Goal: Information Seeking & Learning: Learn about a topic

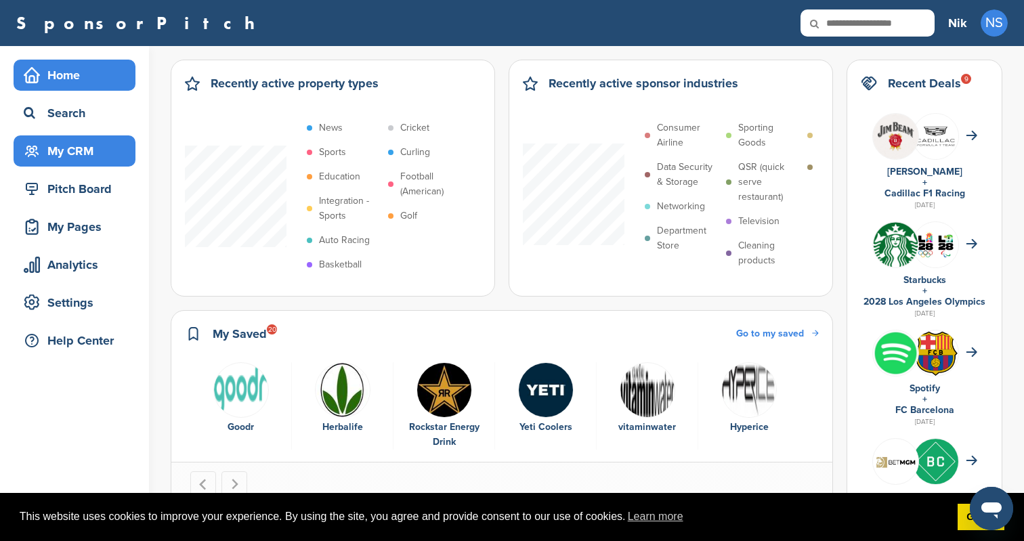
click at [80, 135] on div "My CRM" at bounding box center [75, 150] width 122 height 31
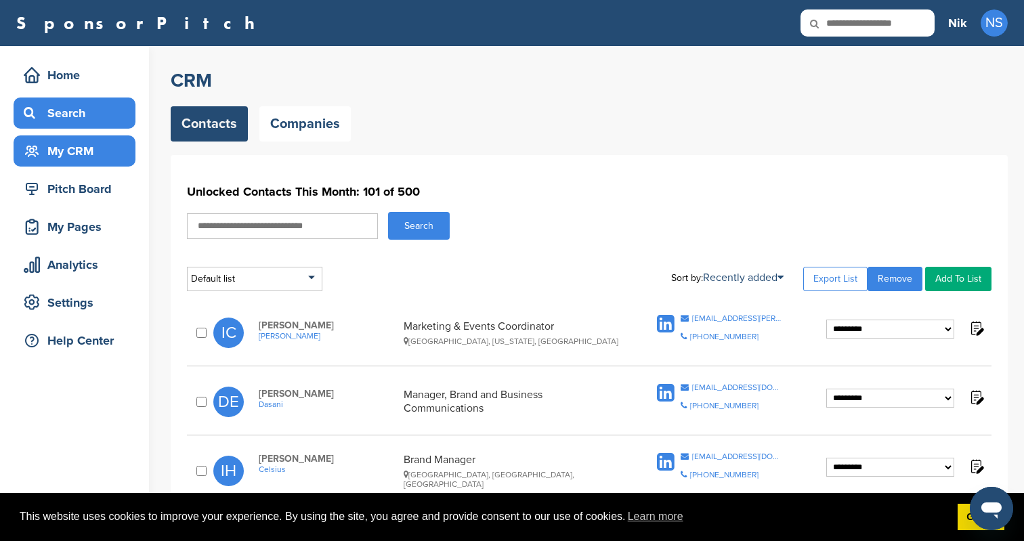
click at [86, 104] on div "Search" at bounding box center [77, 113] width 115 height 24
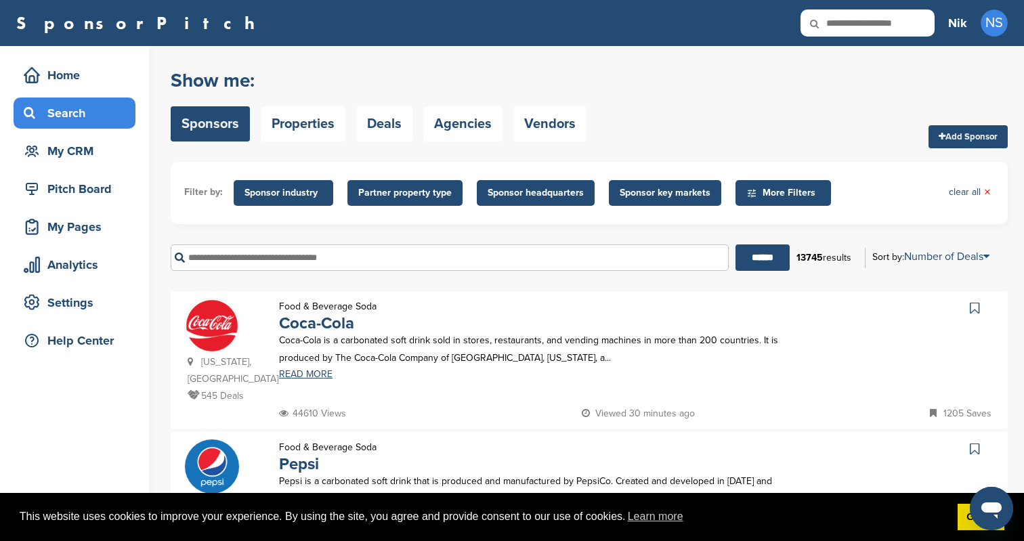
click at [294, 188] on span "Sponsor industry" at bounding box center [284, 193] width 78 height 15
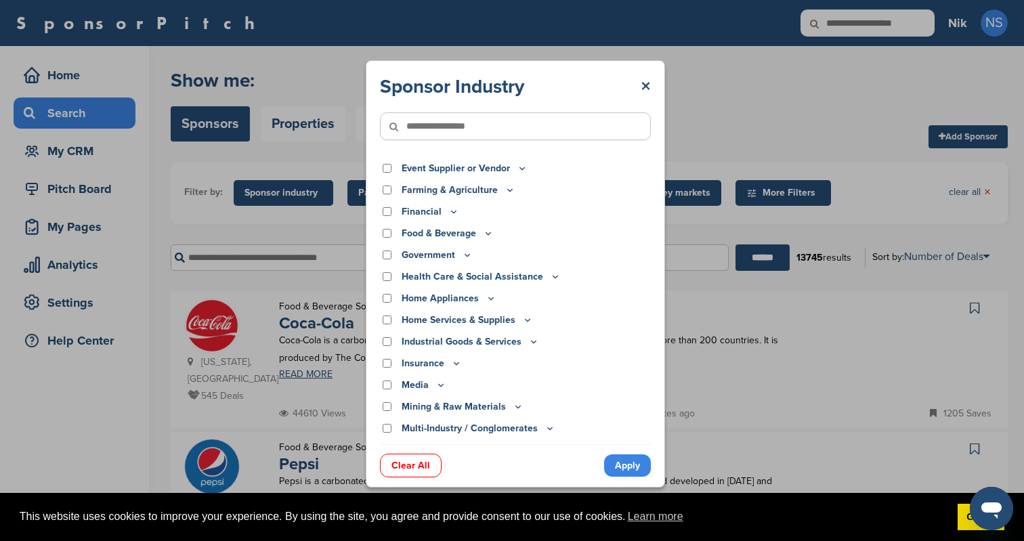
scroll to position [168, 0]
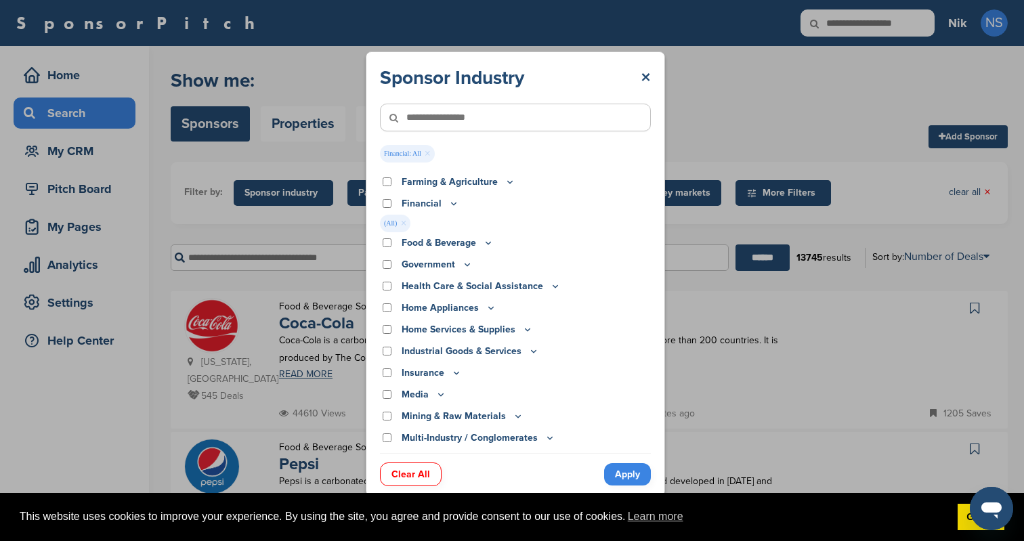
click at [619, 476] on link "Apply" at bounding box center [627, 474] width 47 height 22
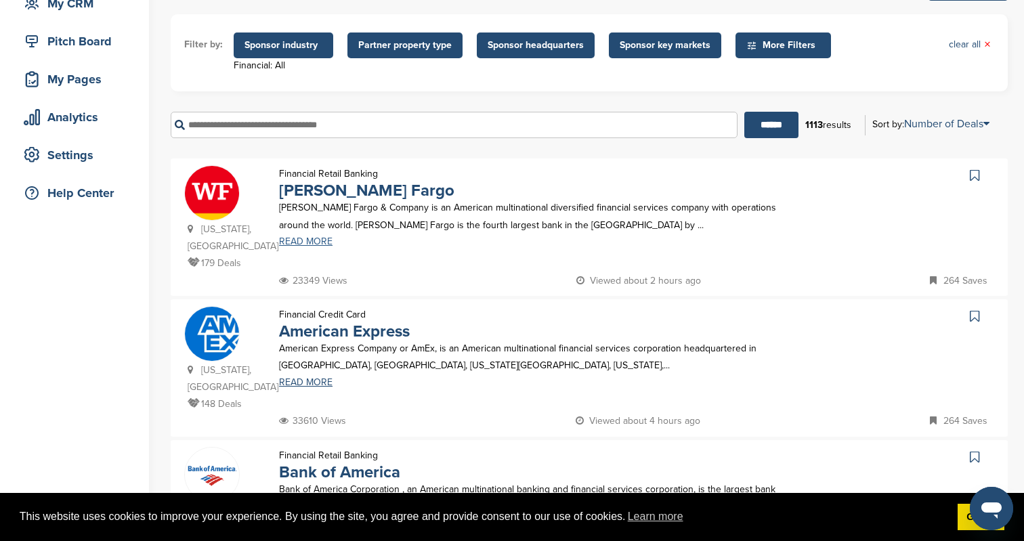
scroll to position [148, 0]
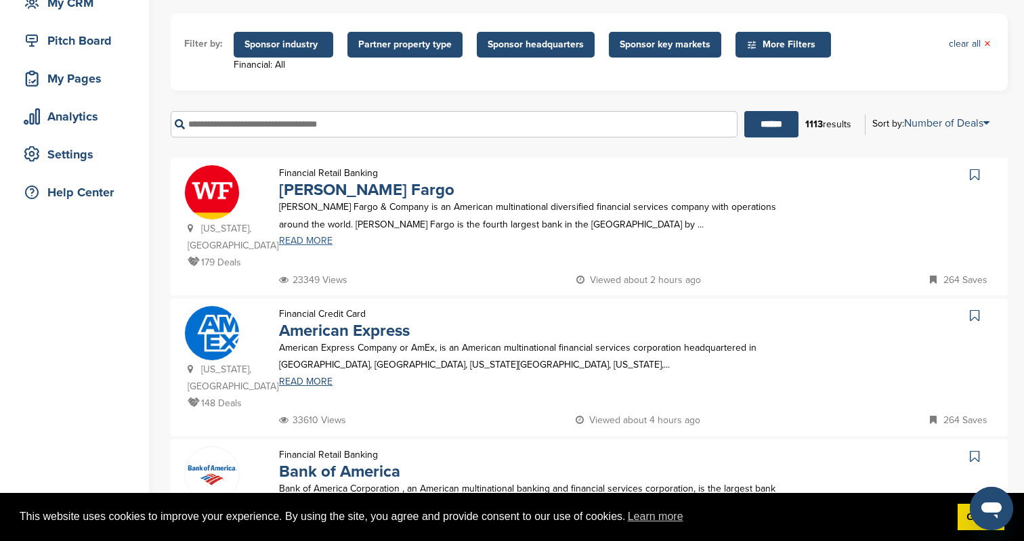
click at [314, 241] on link "READ MORE" at bounding box center [539, 240] width 520 height 9
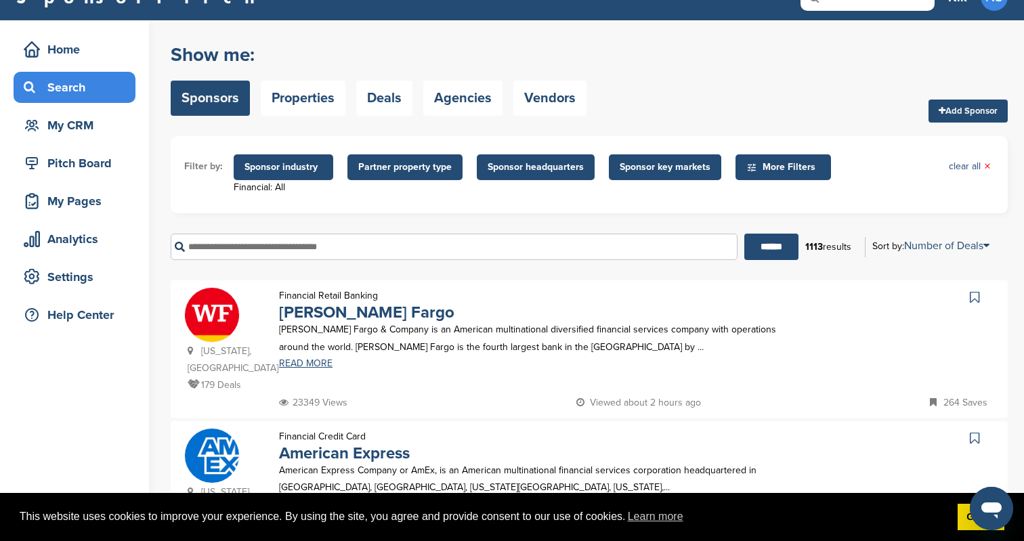
scroll to position [0, 0]
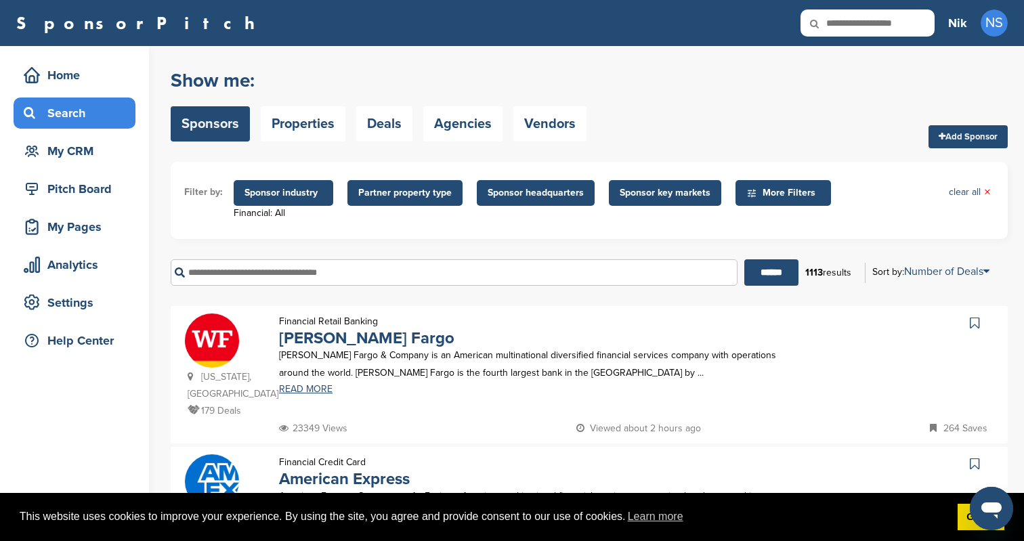
click at [774, 196] on span "More Filters" at bounding box center [786, 193] width 78 height 15
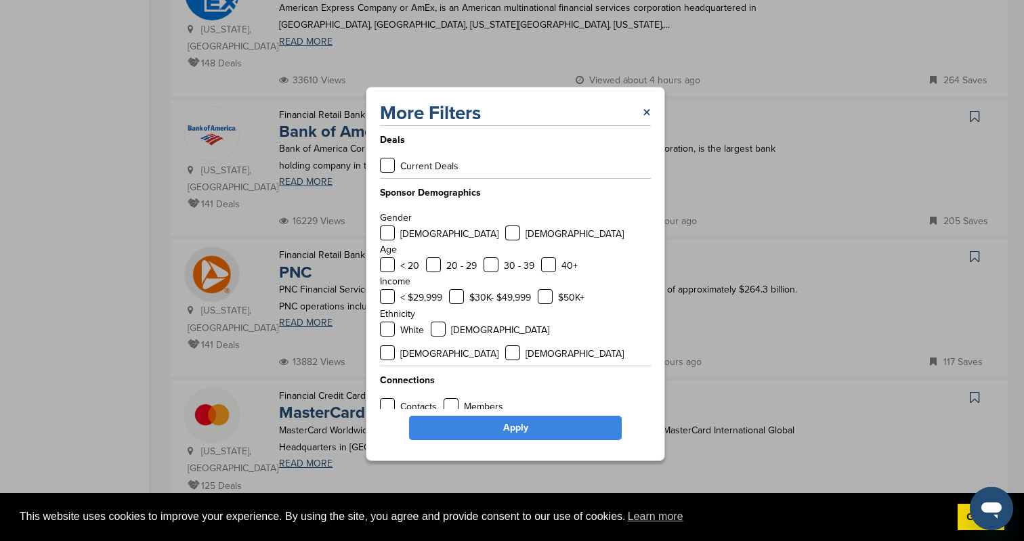
scroll to position [216, 0]
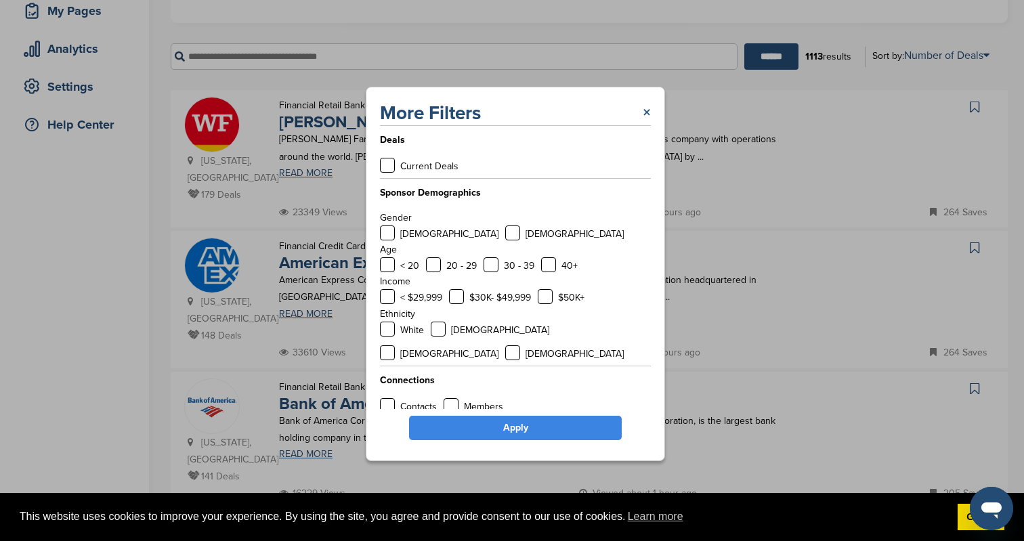
click at [648, 117] on link "×" at bounding box center [647, 113] width 8 height 24
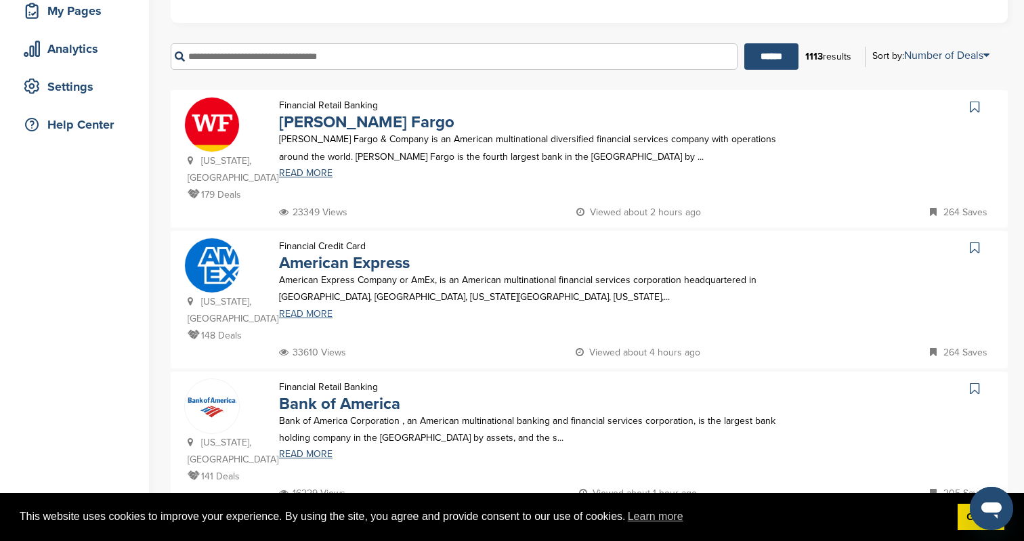
click at [317, 317] on link "READ MORE" at bounding box center [539, 314] width 520 height 9
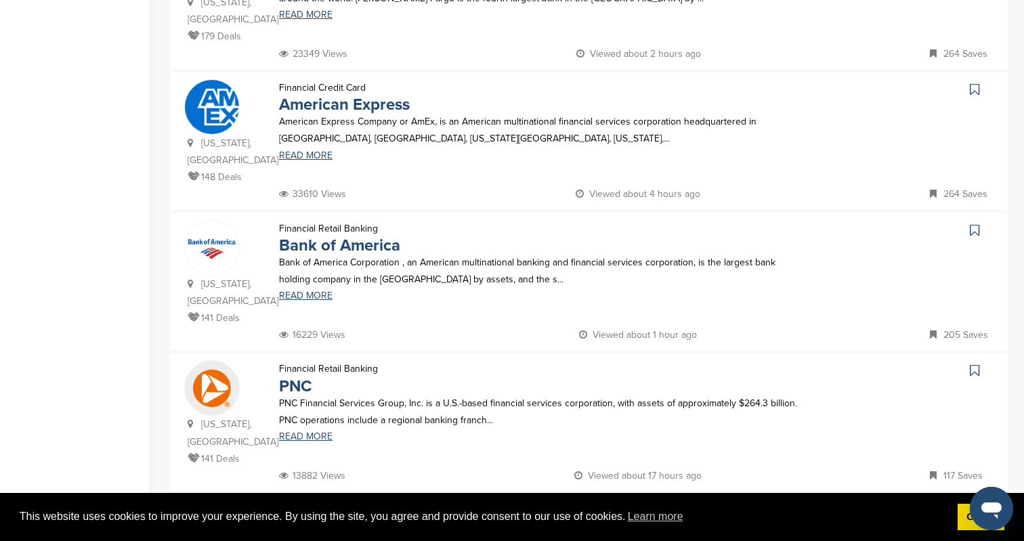
scroll to position [392, 0]
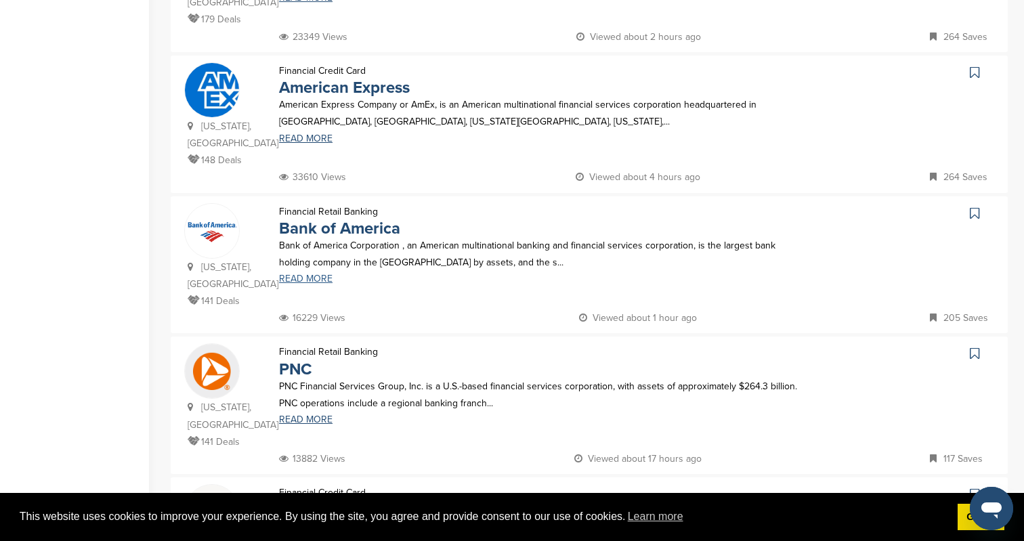
click at [310, 283] on link "READ MORE" at bounding box center [539, 278] width 520 height 9
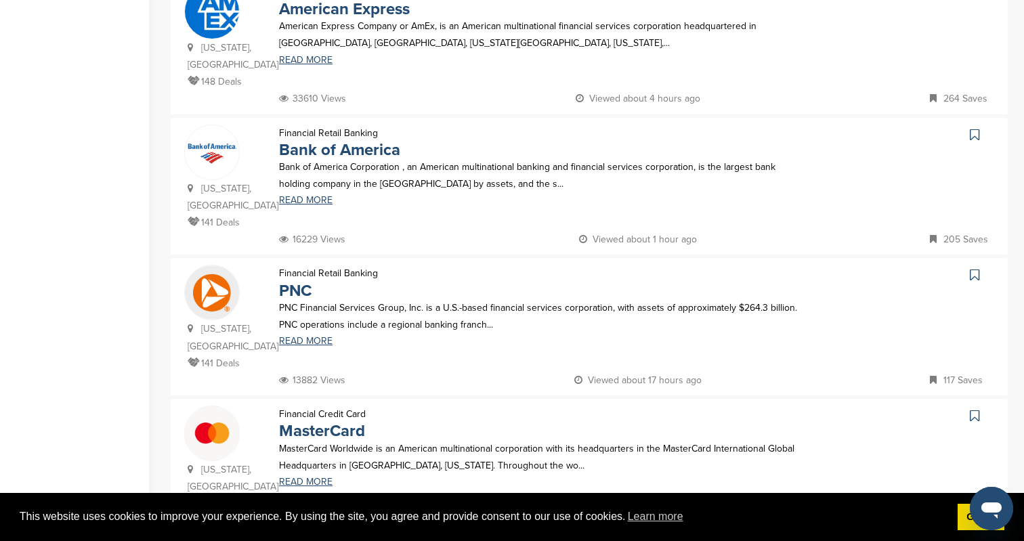
scroll to position [503, 0]
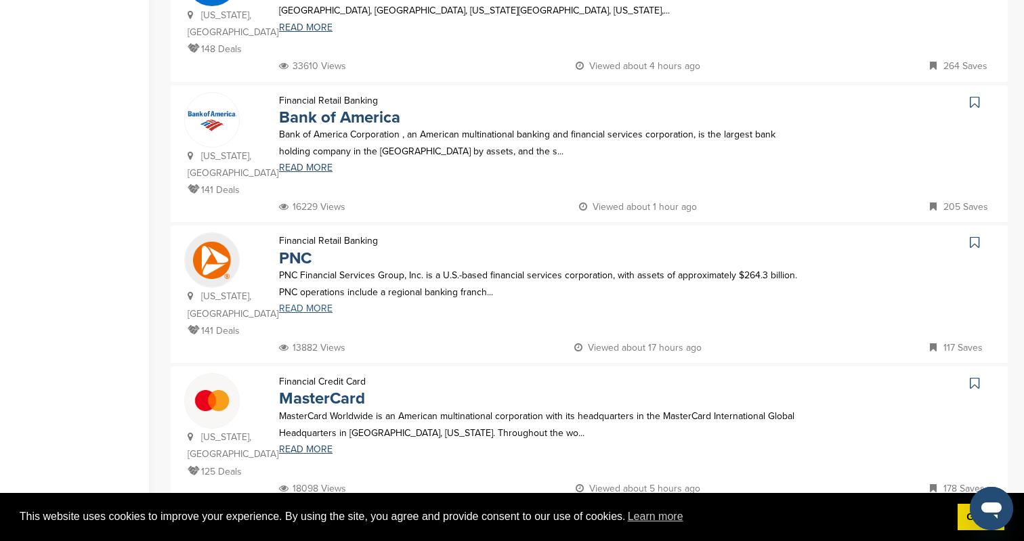
click at [301, 310] on link "READ MORE" at bounding box center [539, 308] width 520 height 9
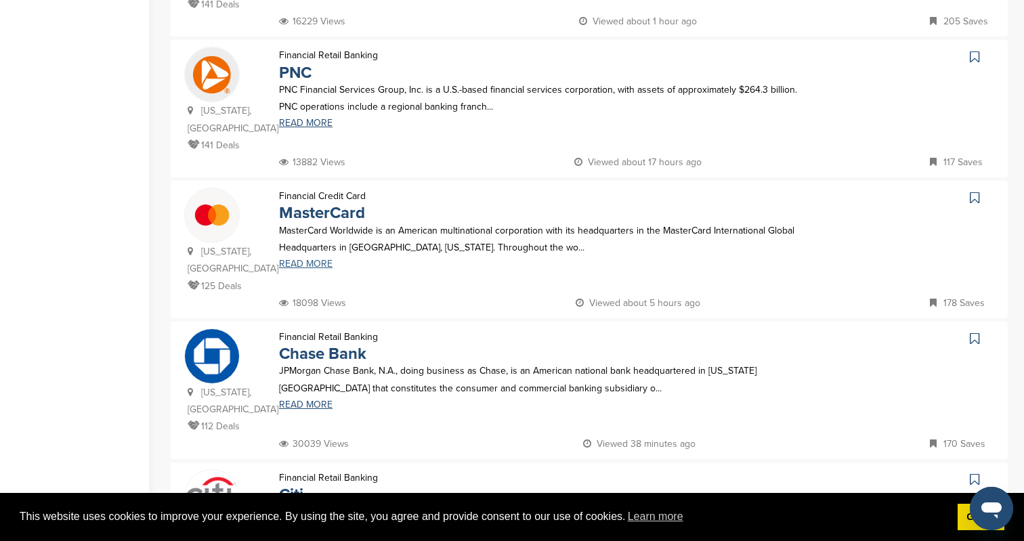
click at [308, 264] on link "READ MORE" at bounding box center [539, 263] width 520 height 9
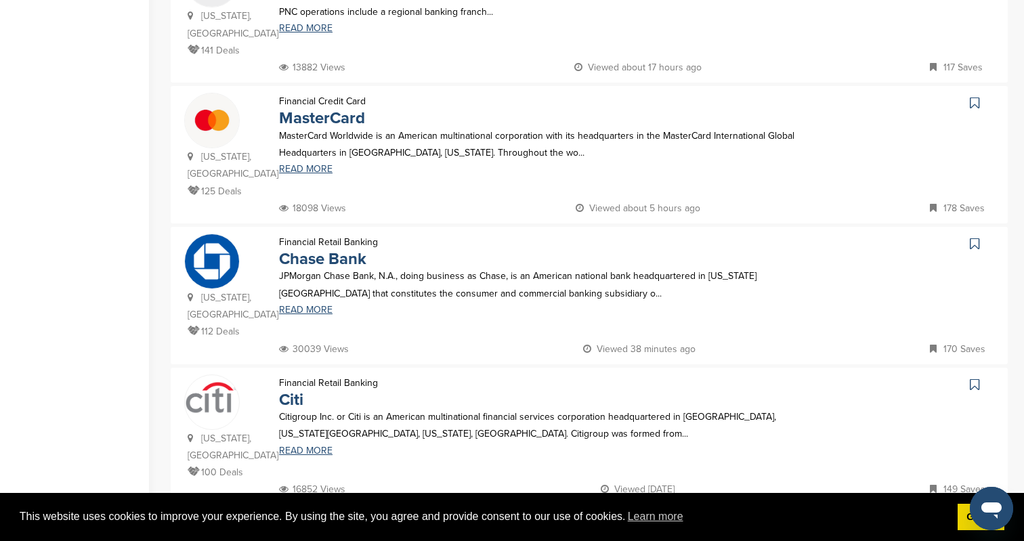
scroll to position [789, 0]
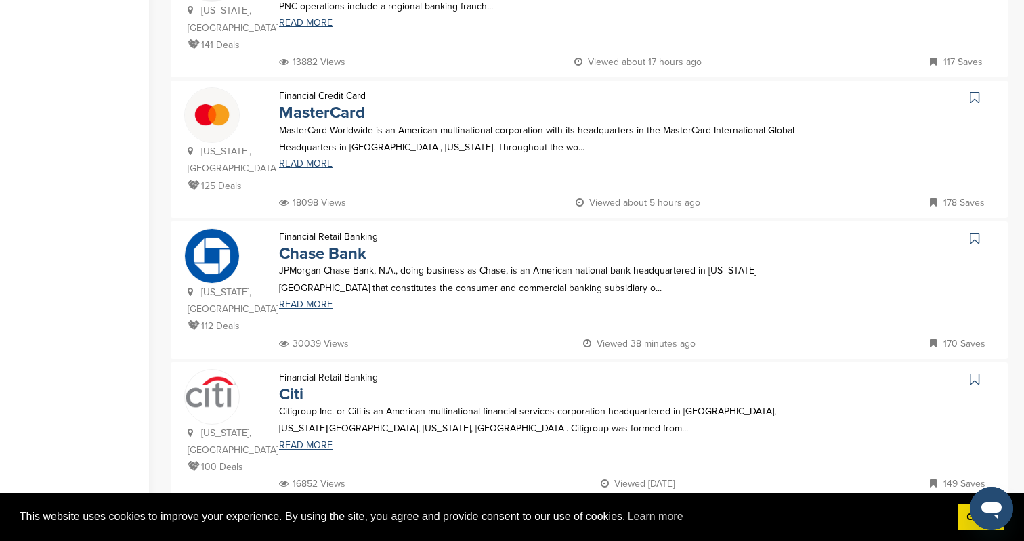
click at [306, 313] on div "Financial Retail Banking Chase Bank JPMorgan Chase Bank, N.A., doing business a…" at bounding box center [539, 281] width 547 height 107
click at [308, 307] on link "READ MORE" at bounding box center [539, 304] width 520 height 9
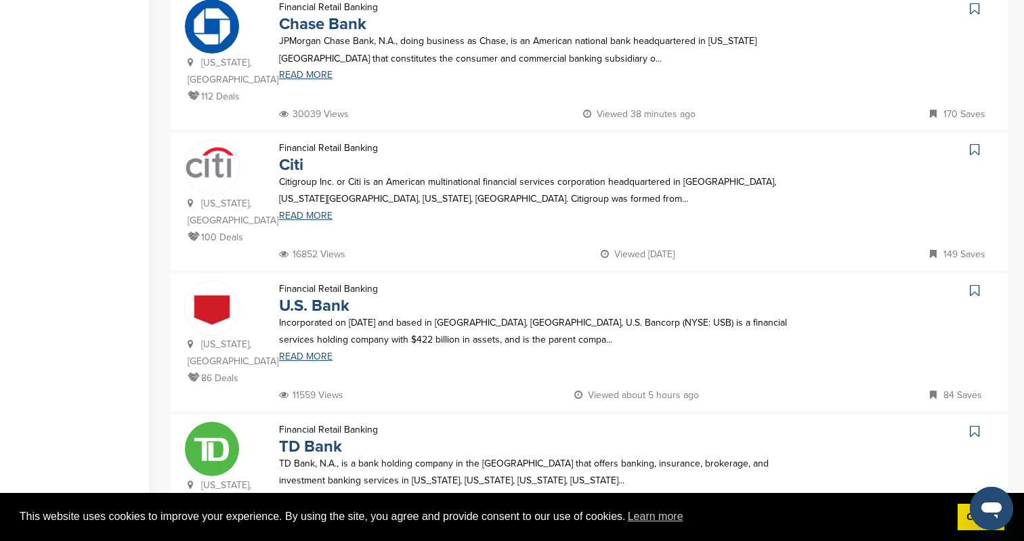
scroll to position [1162, 0]
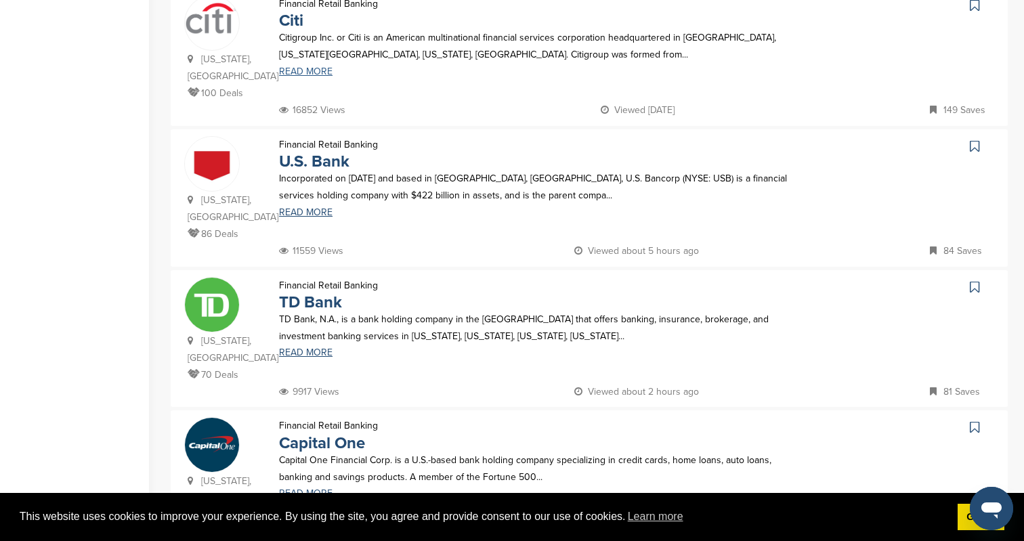
click at [321, 74] on link "READ MORE" at bounding box center [539, 71] width 520 height 9
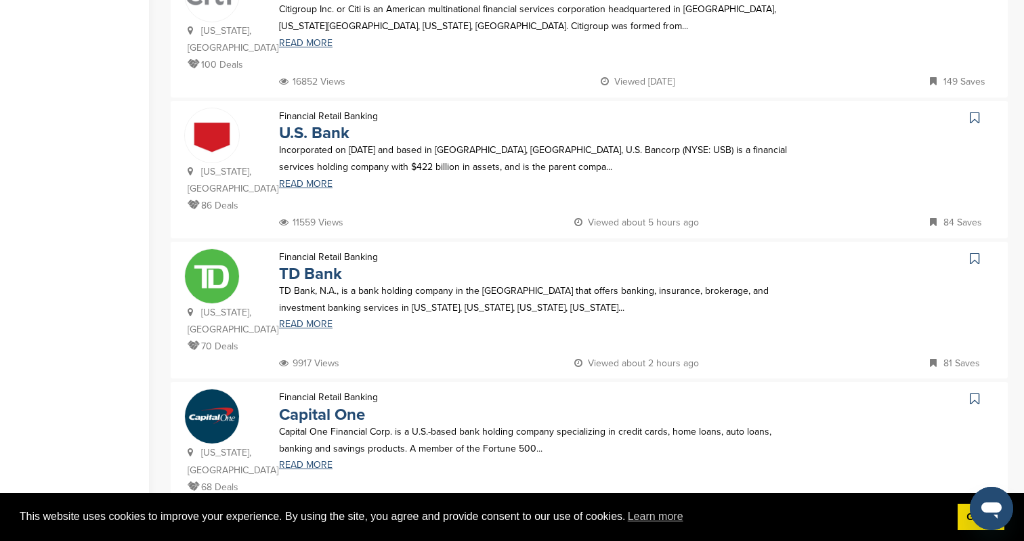
scroll to position [1211, 0]
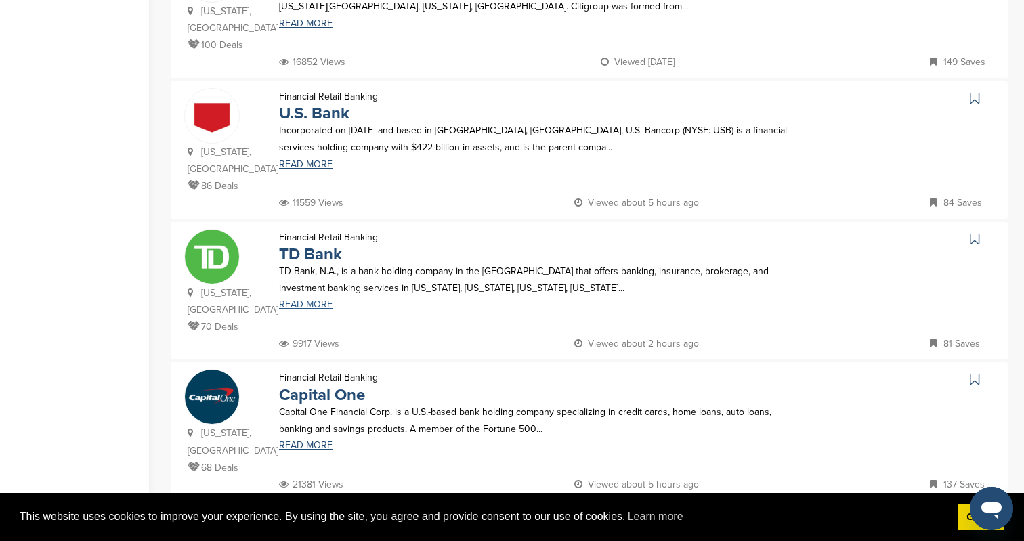
click at [316, 306] on link "READ MORE" at bounding box center [539, 304] width 520 height 9
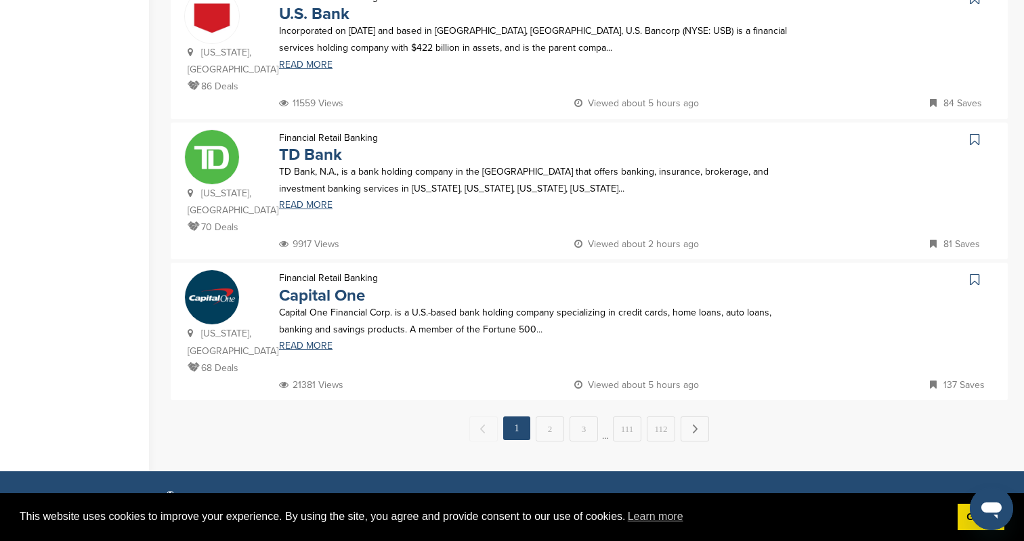
scroll to position [1345, 0]
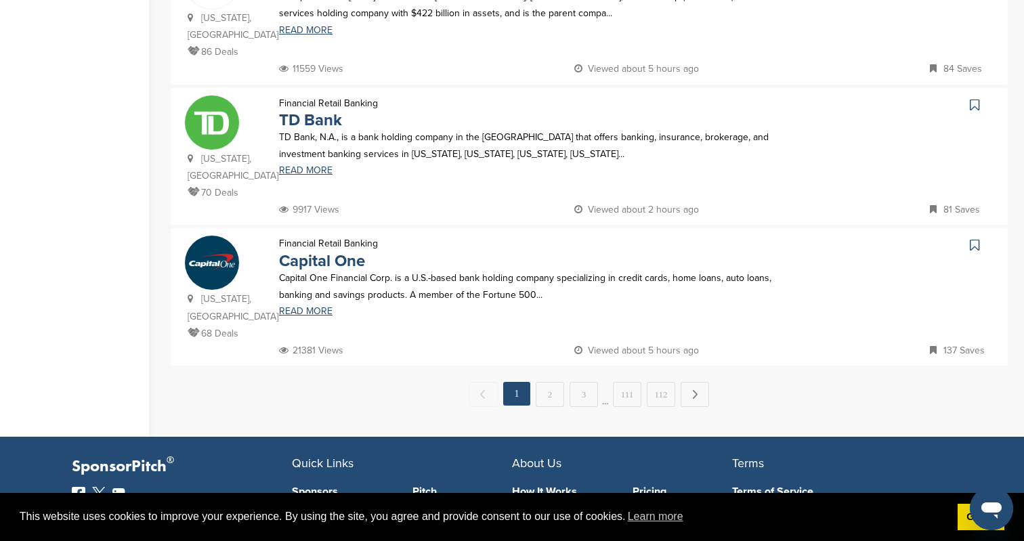
click at [312, 320] on div "Financial Retail Banking Capital One Capital One Financial Corp. is a U.S.-base…" at bounding box center [539, 288] width 547 height 107
click at [312, 316] on link "READ MORE" at bounding box center [539, 311] width 520 height 9
click at [551, 382] on link "2" at bounding box center [550, 394] width 28 height 25
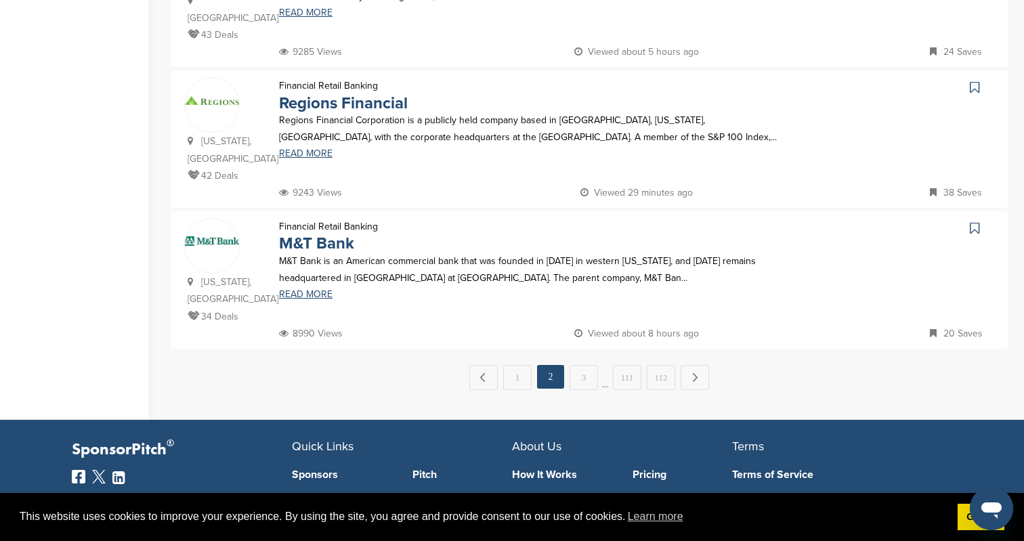
scroll to position [0, 0]
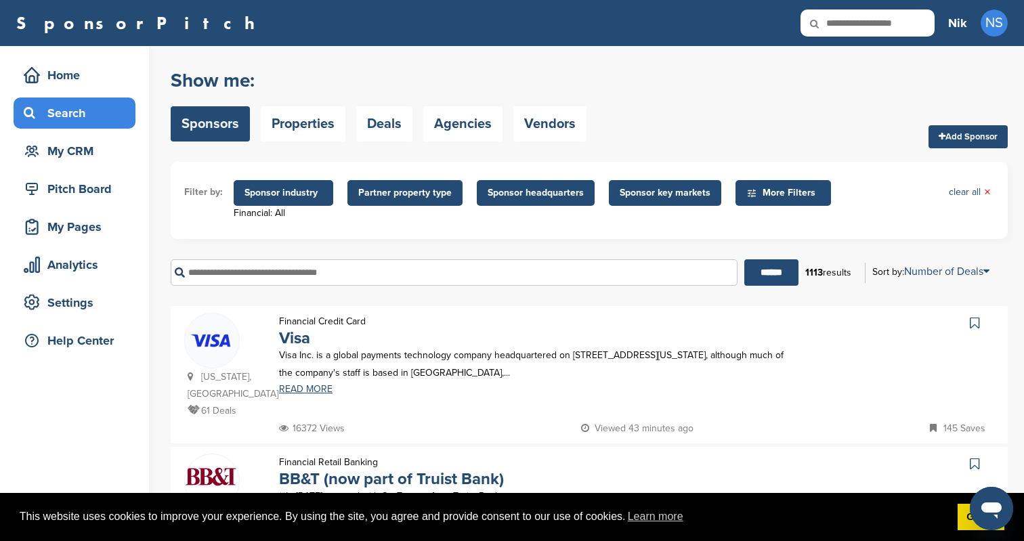
click at [547, 411] on div "Financial Credit Card Visa Visa Inc. is a global payments technology company he…" at bounding box center [539, 366] width 547 height 107
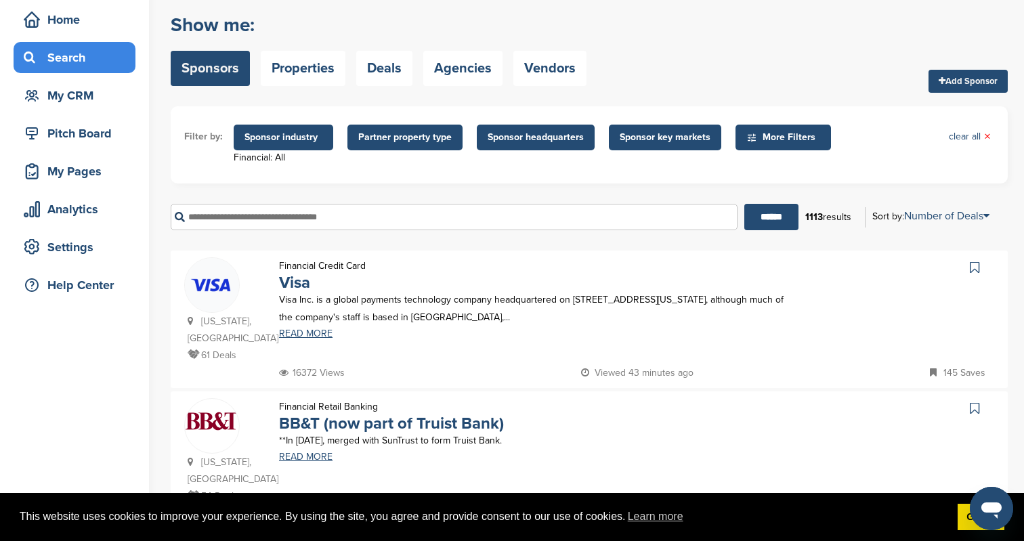
scroll to position [183, 0]
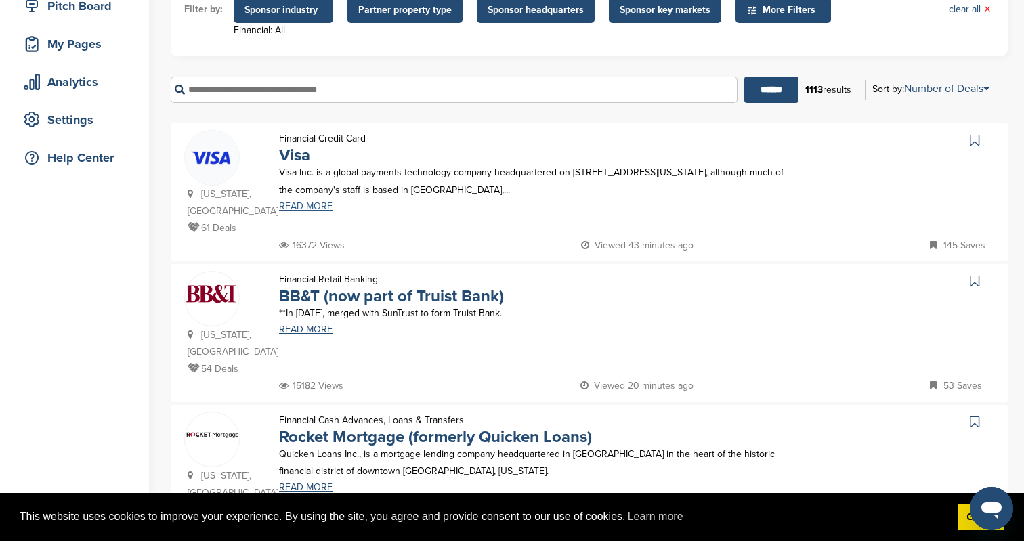
click at [312, 205] on link "READ MORE" at bounding box center [539, 206] width 520 height 9
click at [313, 331] on link "READ MORE" at bounding box center [539, 329] width 520 height 9
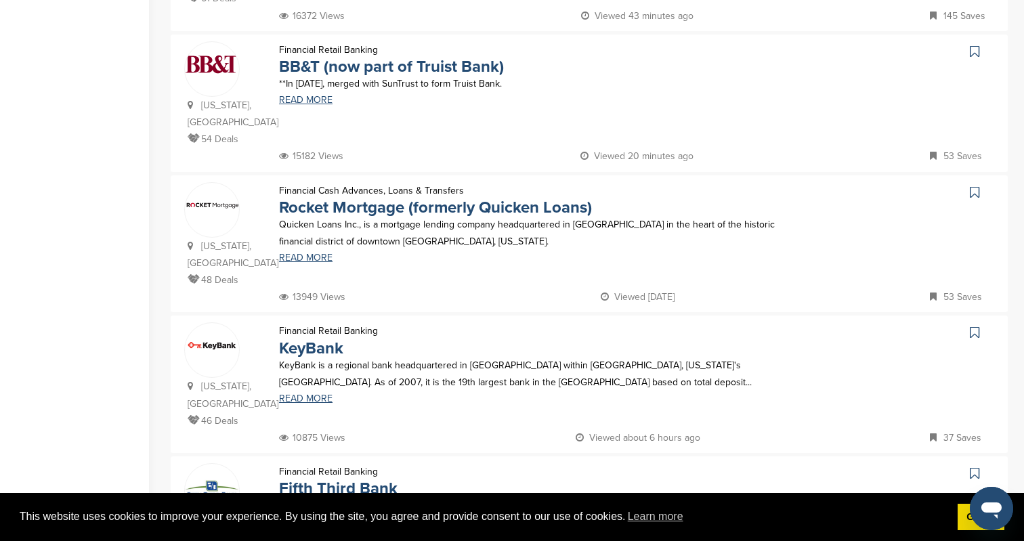
scroll to position [540, 0]
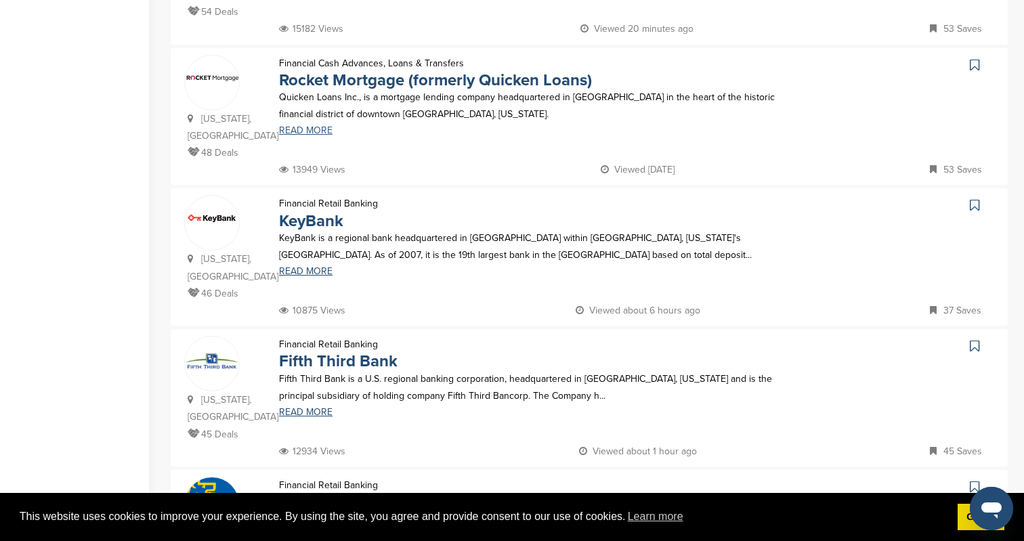
click at [320, 135] on link "READ MORE" at bounding box center [539, 130] width 520 height 9
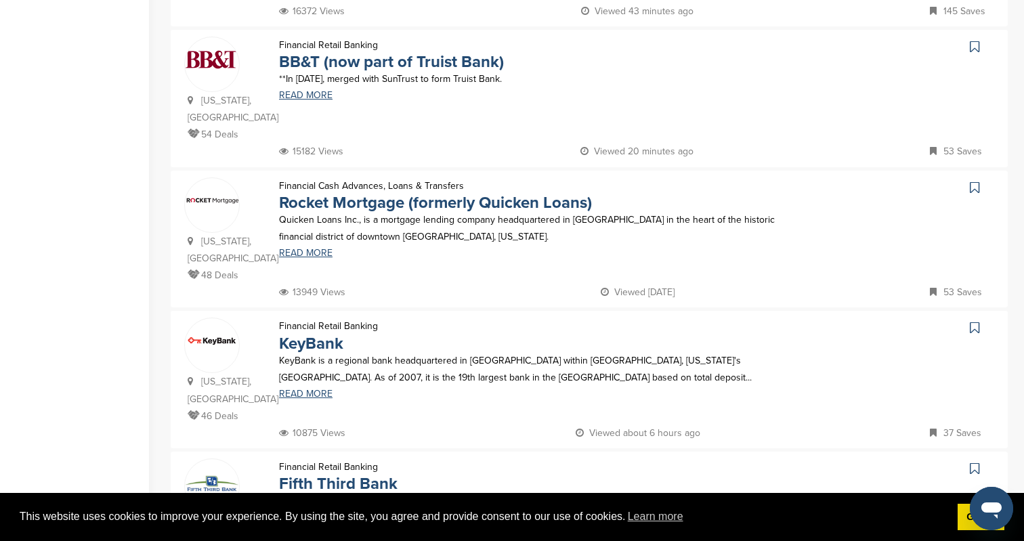
scroll to position [0, 0]
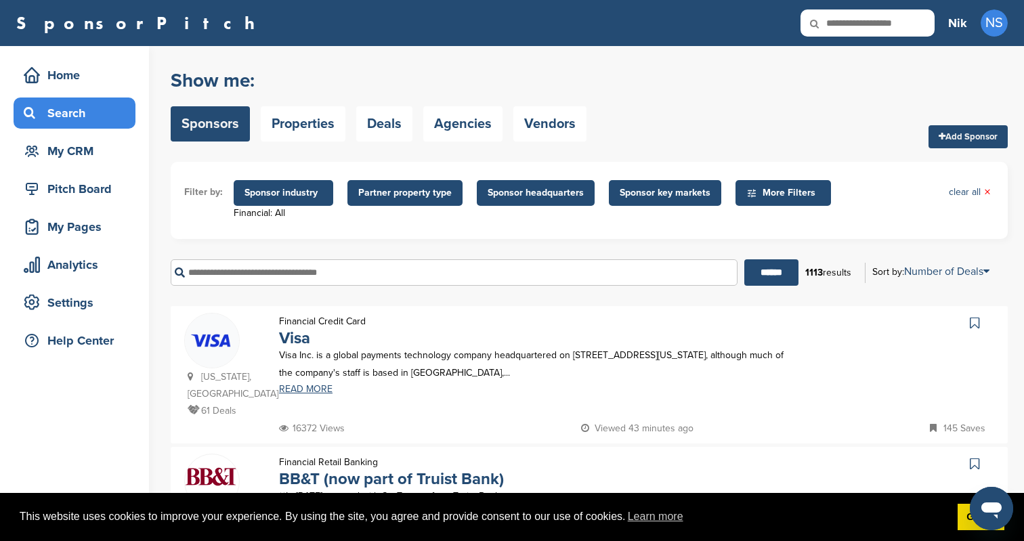
click at [217, 125] on link "Sponsors" at bounding box center [210, 123] width 79 height 35
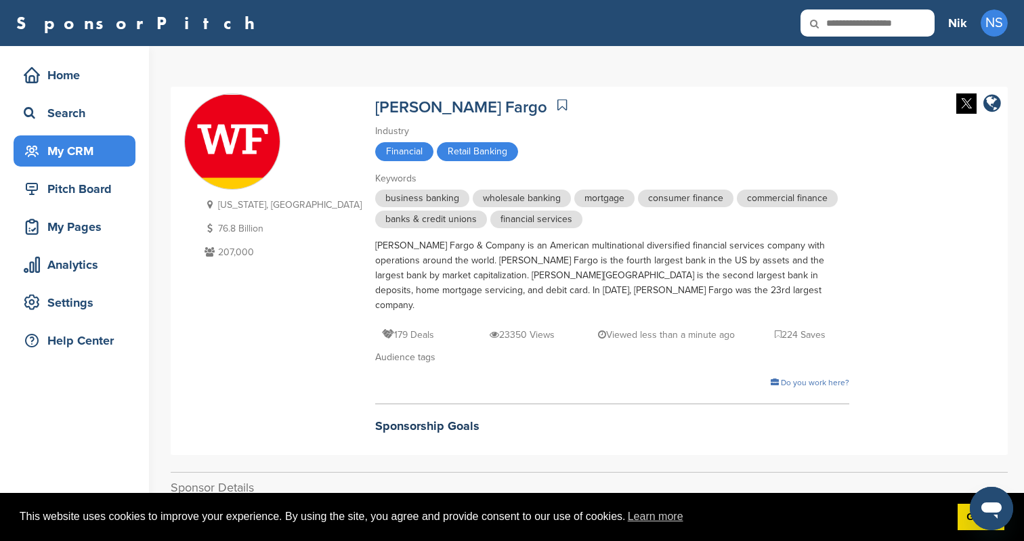
click at [73, 137] on div "My CRM" at bounding box center [75, 150] width 122 height 31
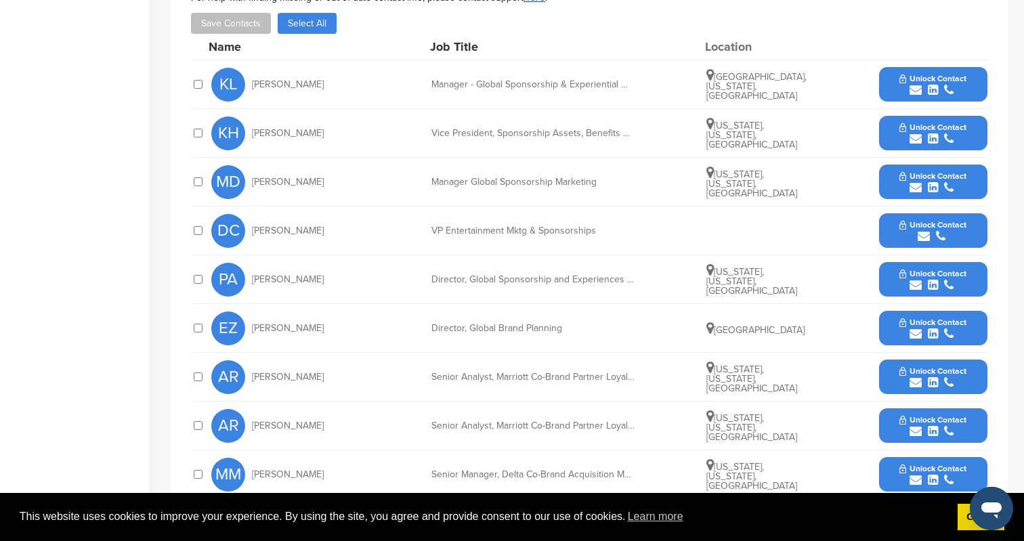
scroll to position [449, 0]
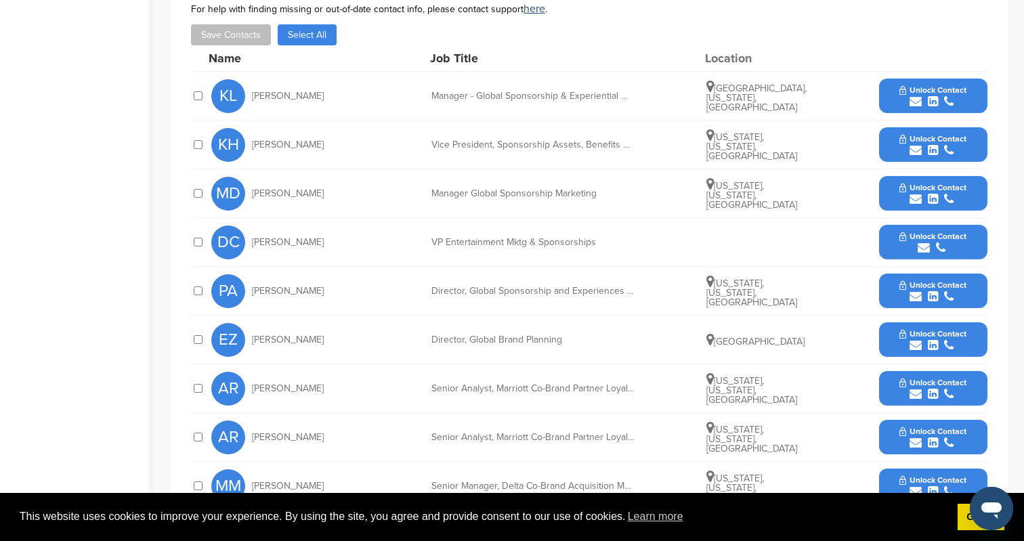
click at [915, 96] on icon "submit" at bounding box center [916, 102] width 12 height 12
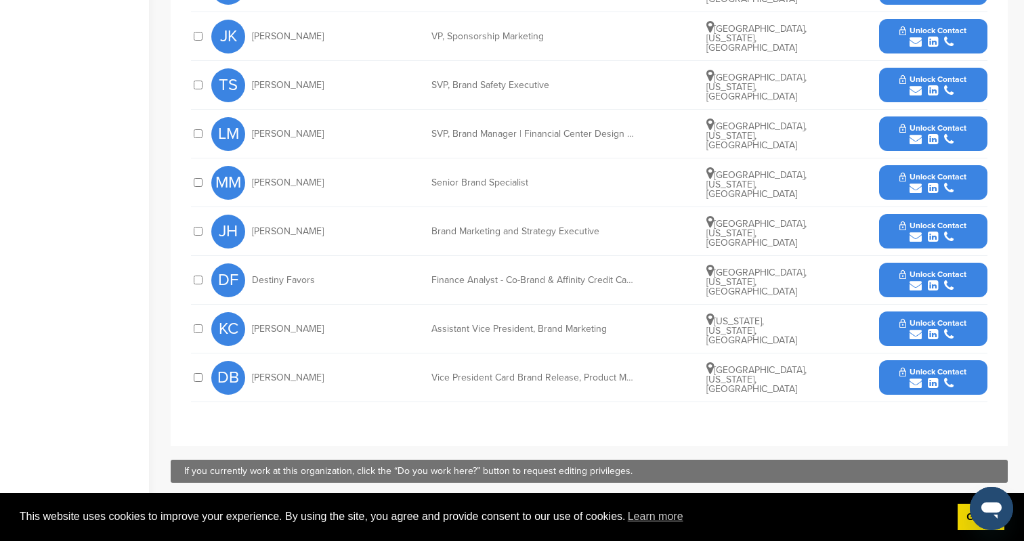
scroll to position [609, 0]
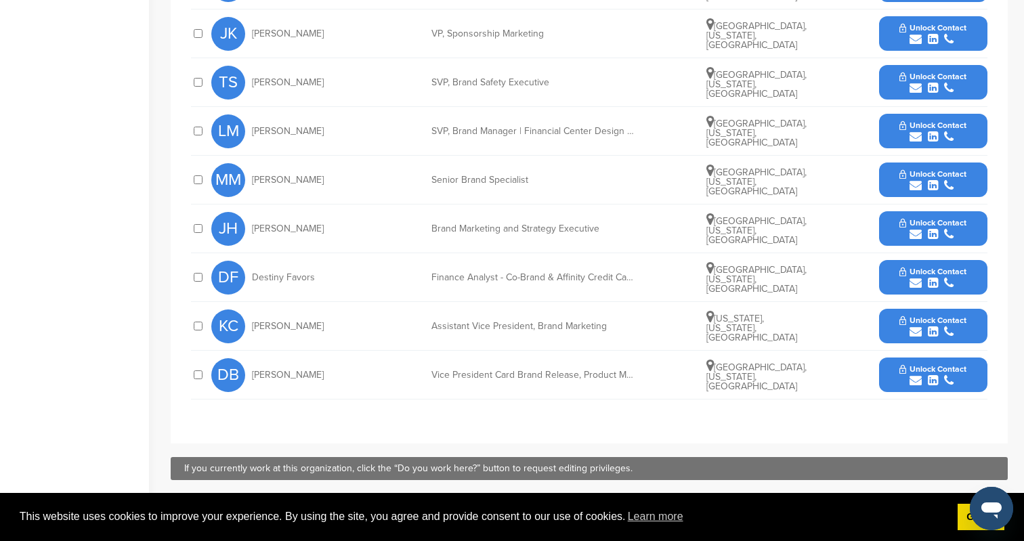
click at [950, 231] on icon "submit" at bounding box center [948, 234] width 9 height 12
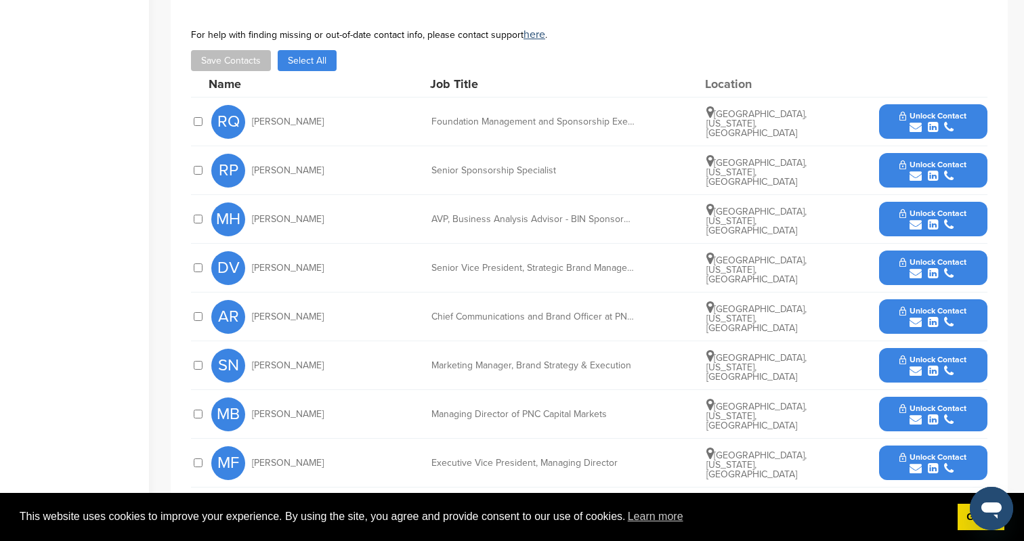
scroll to position [566, 0]
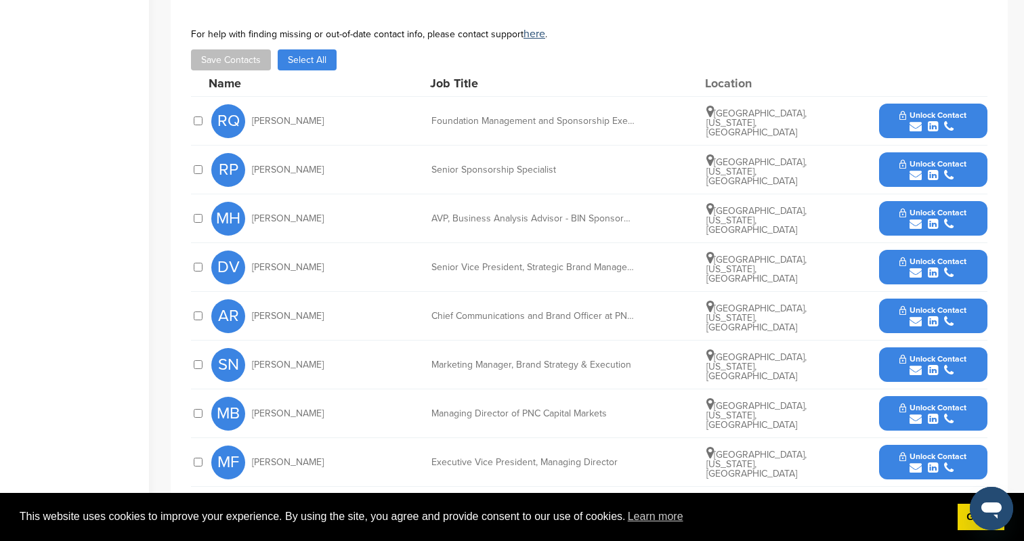
click at [925, 172] on div "submit" at bounding box center [933, 175] width 67 height 13
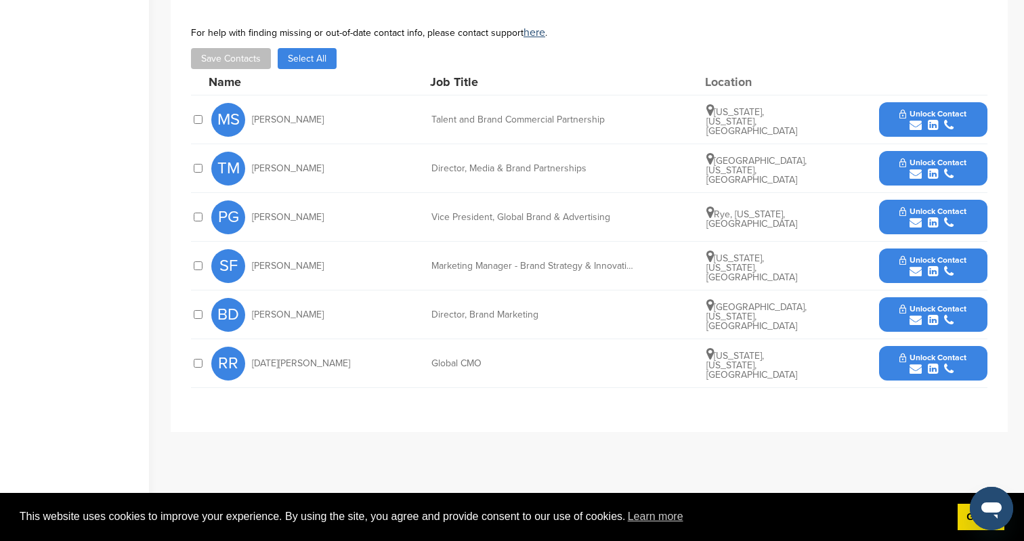
scroll to position [501, 0]
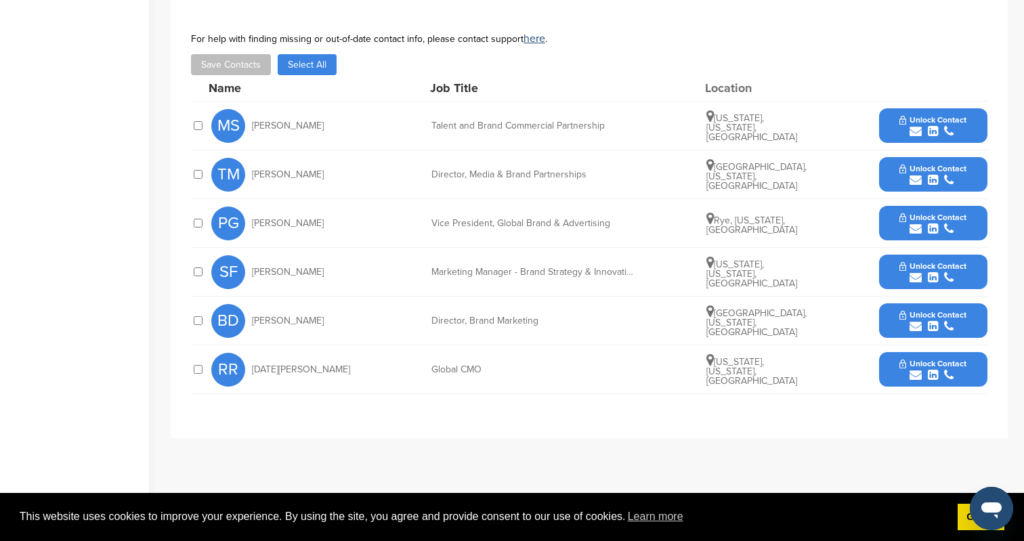
click at [918, 277] on icon "submit" at bounding box center [916, 278] width 12 height 12
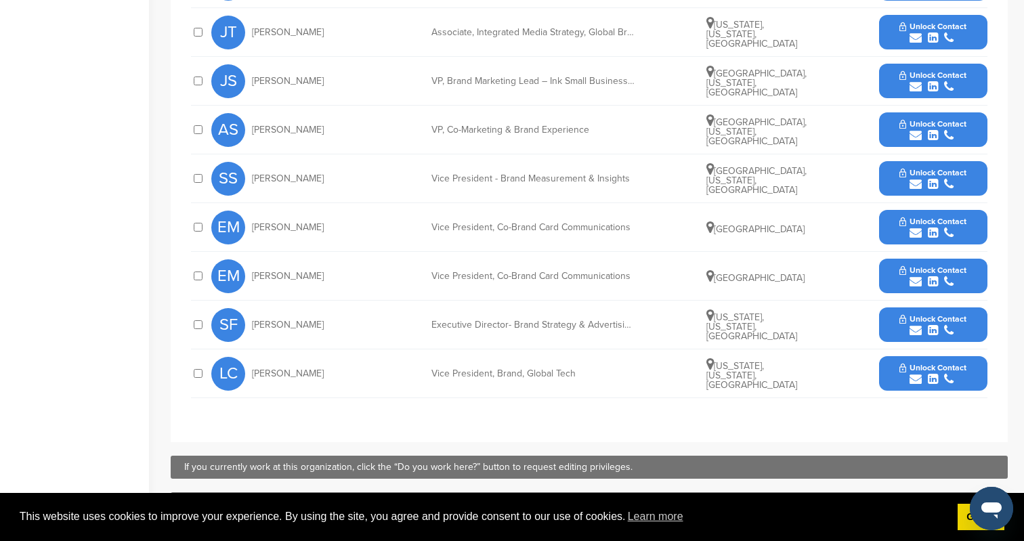
scroll to position [596, 0]
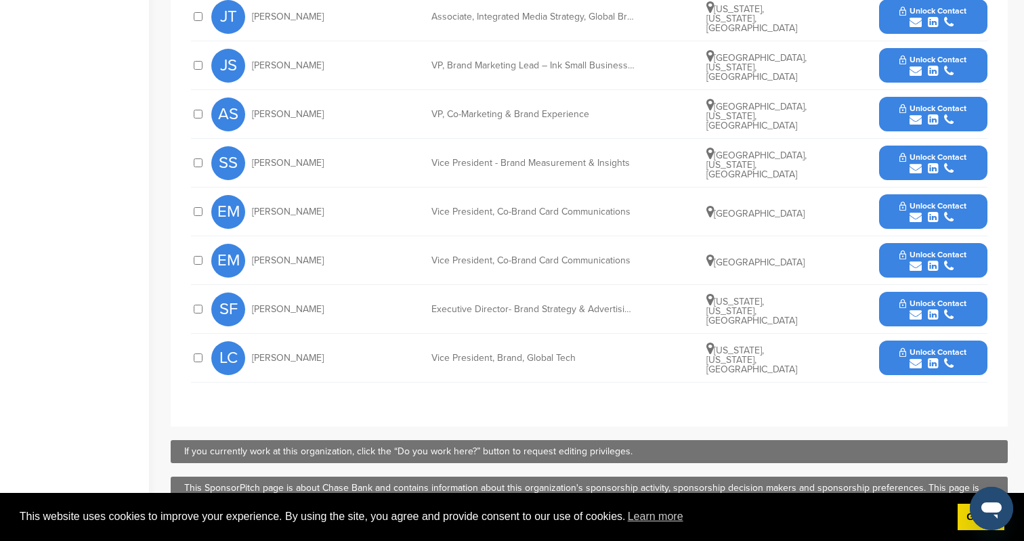
click at [936, 322] on button "Unlock Contact" at bounding box center [933, 309] width 100 height 41
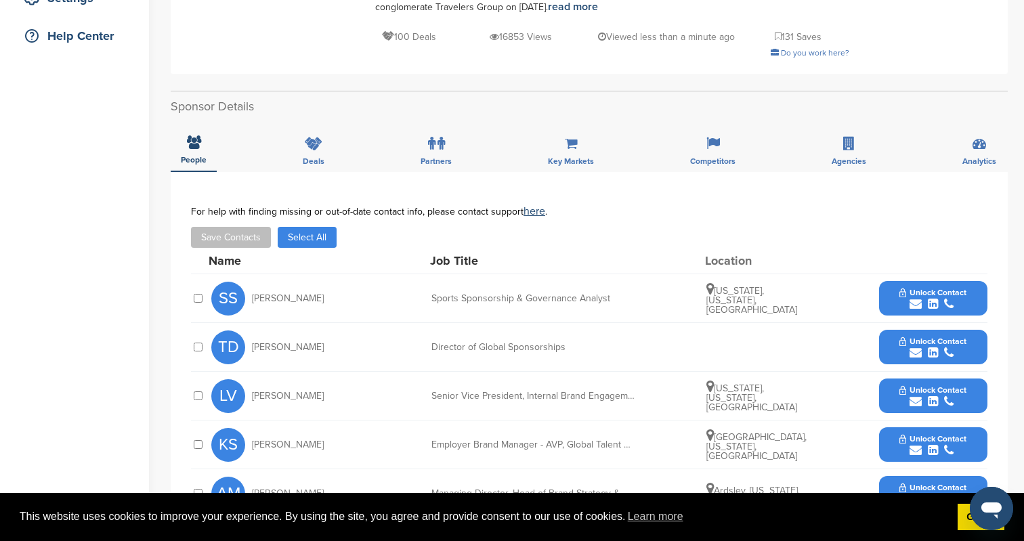
scroll to position [324, 0]
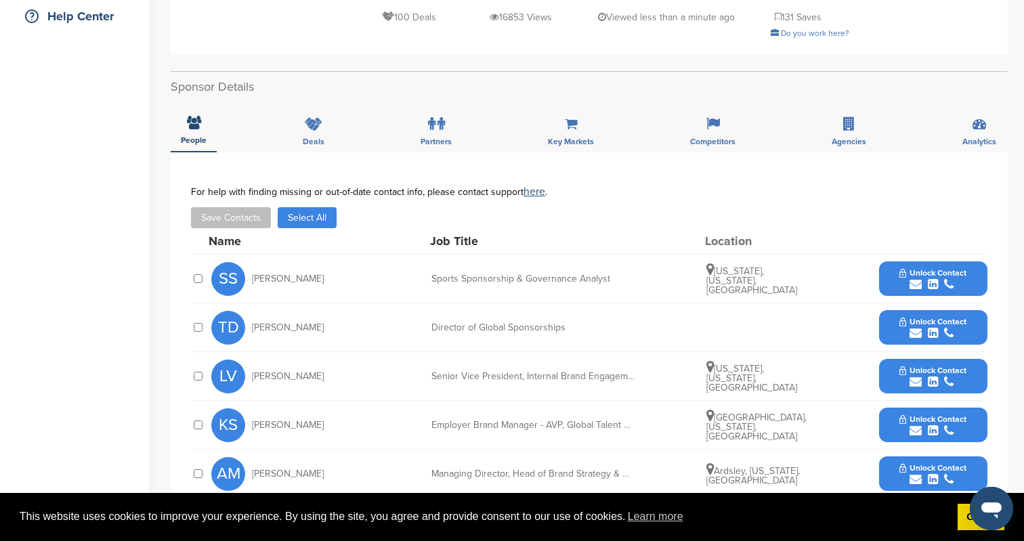
click at [919, 278] on icon "submit" at bounding box center [916, 284] width 12 height 12
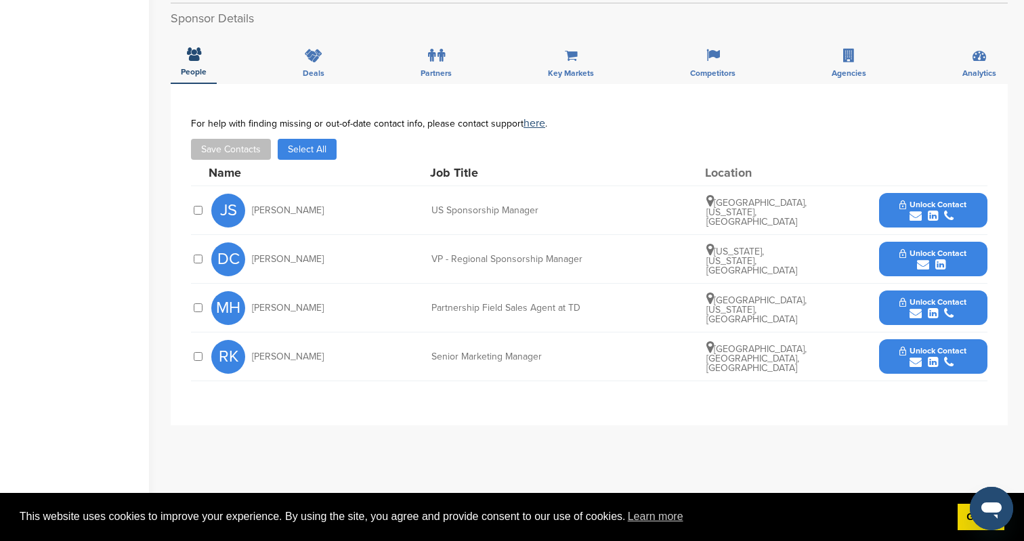
scroll to position [520, 0]
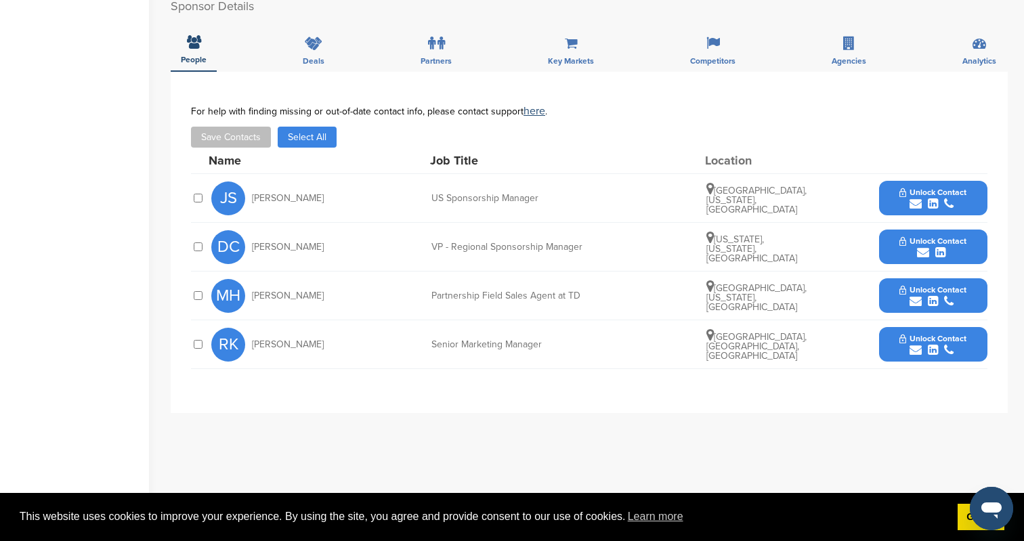
click at [934, 200] on icon "submit" at bounding box center [933, 204] width 10 height 12
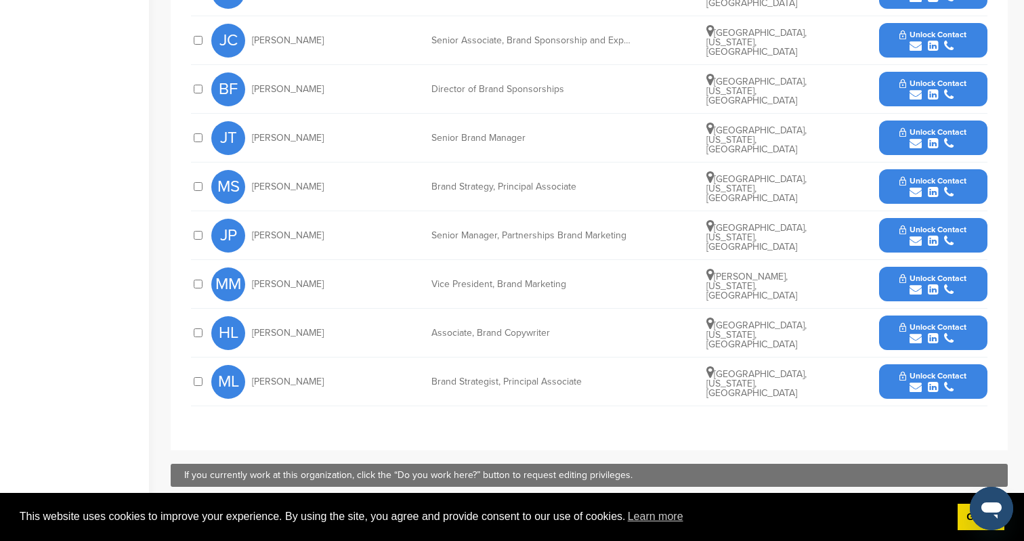
scroll to position [724, 0]
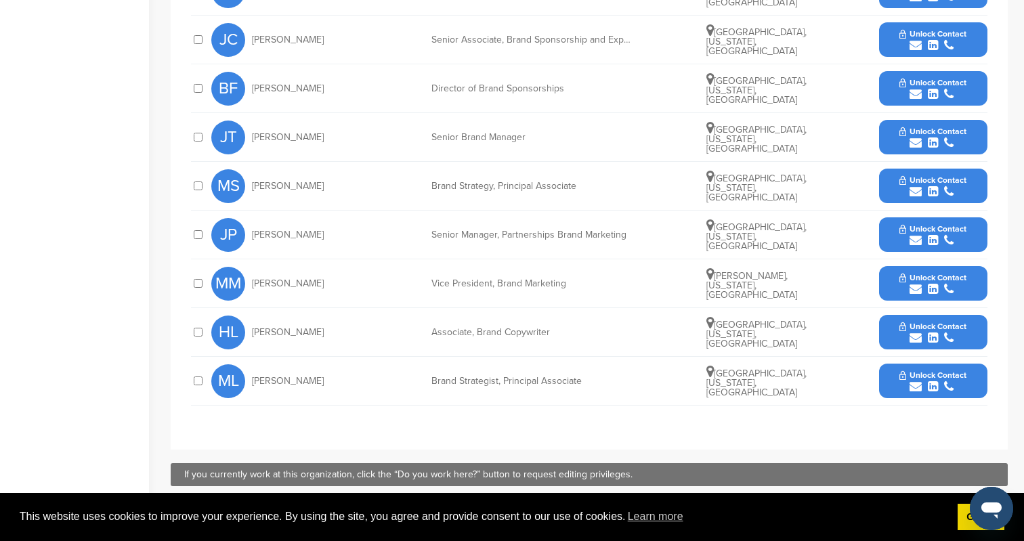
click at [934, 239] on icon "submit" at bounding box center [933, 240] width 10 height 12
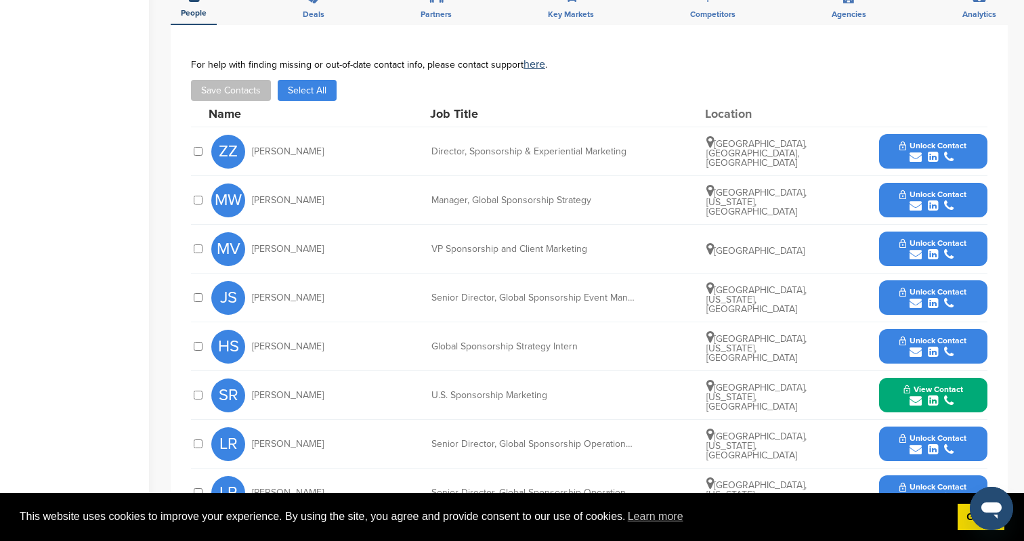
scroll to position [469, 0]
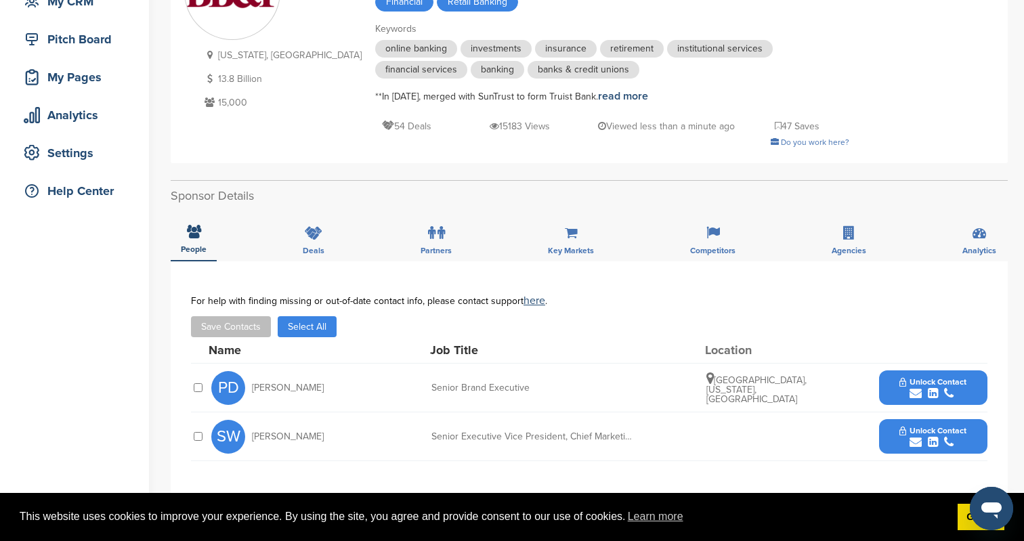
scroll to position [48, 0]
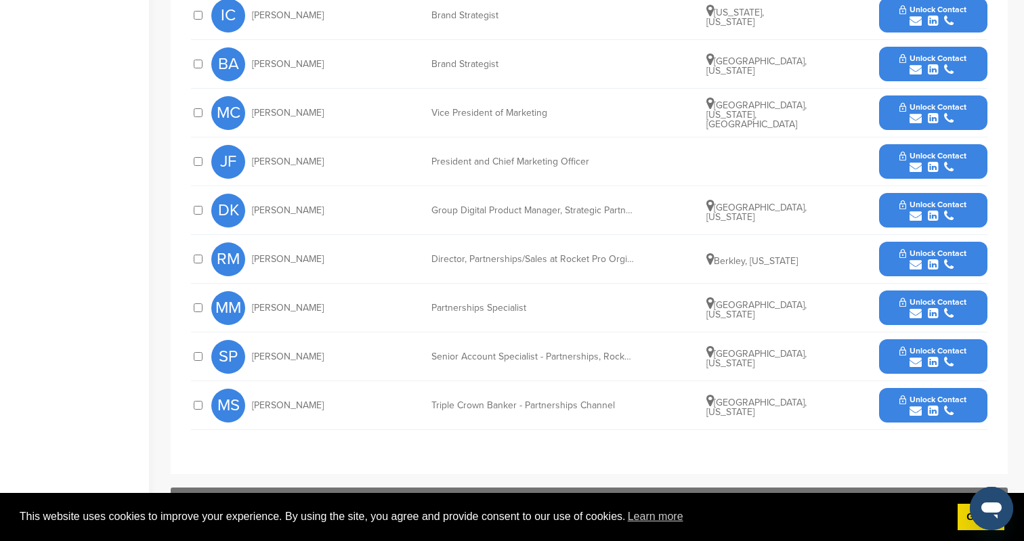
scroll to position [716, 0]
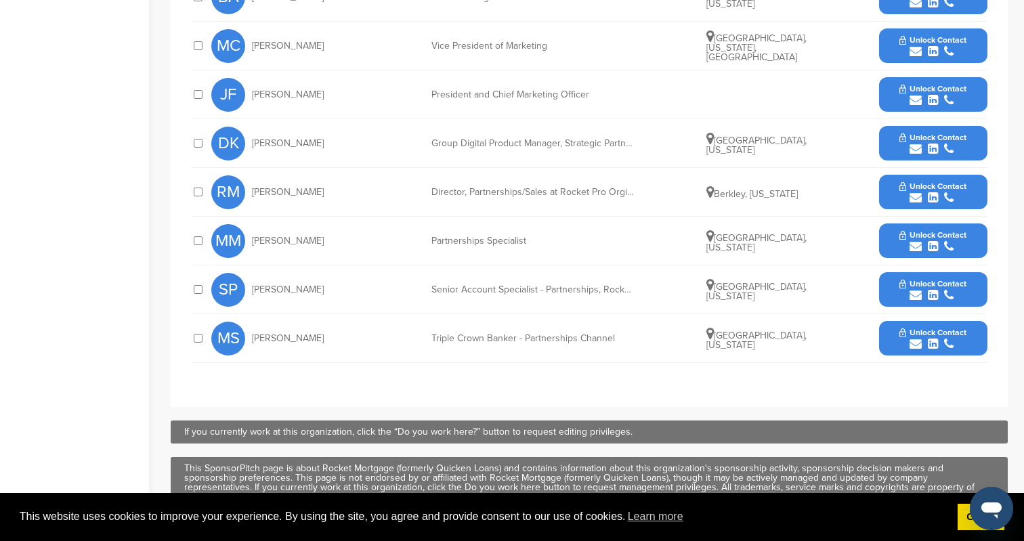
click at [900, 245] on div "submit" at bounding box center [933, 246] width 67 height 13
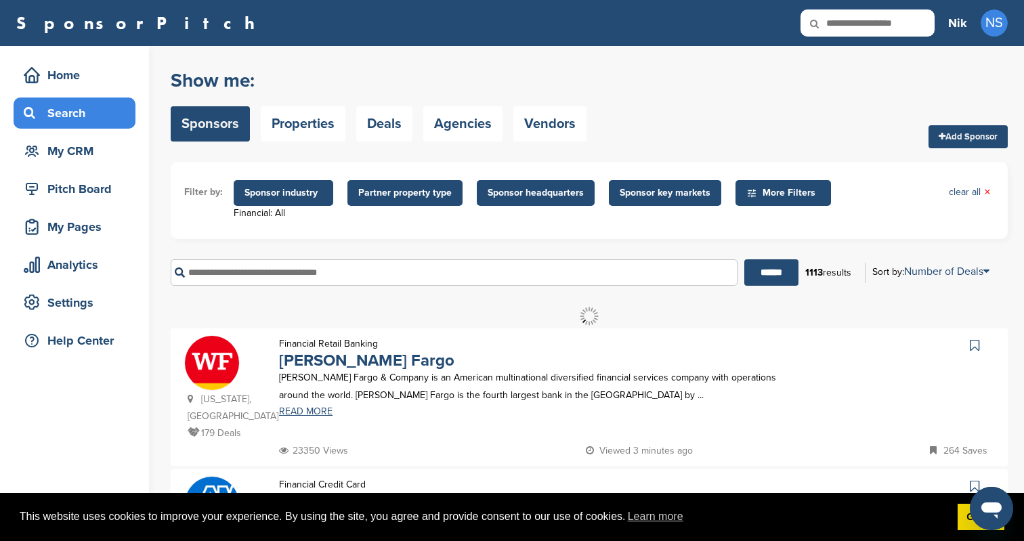
click at [261, 188] on span "Sponsor industry" at bounding box center [284, 193] width 78 height 15
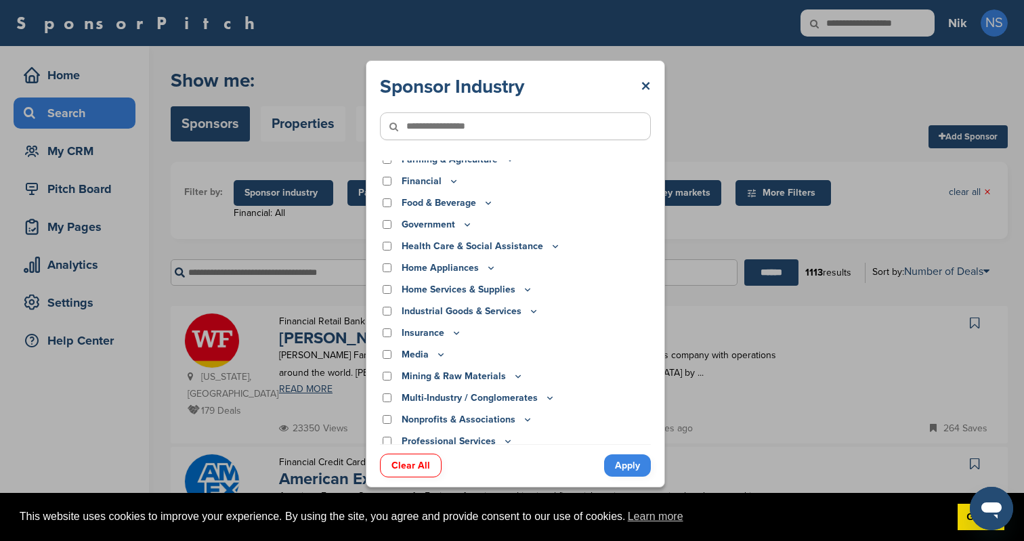
scroll to position [341, 0]
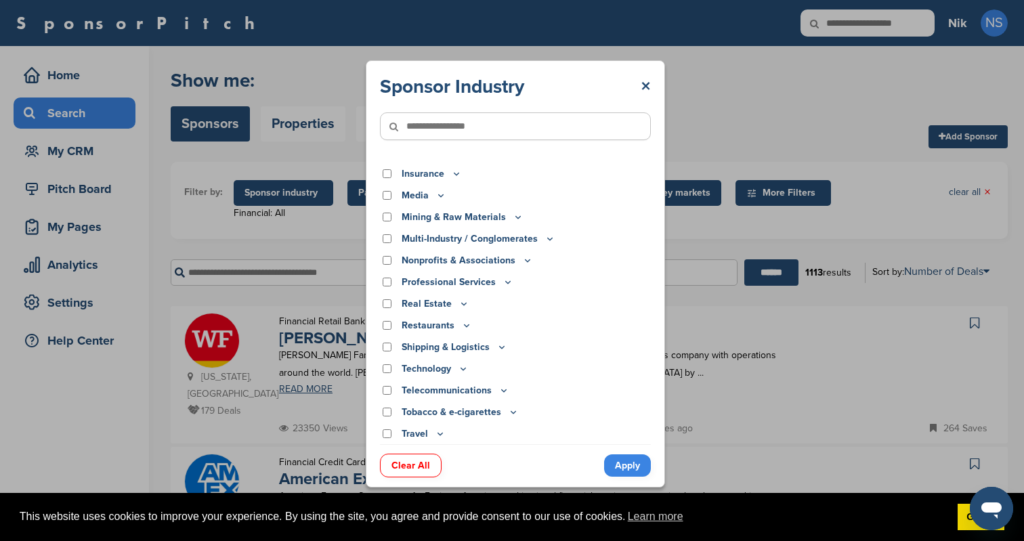
click at [633, 458] on link "Apply" at bounding box center [627, 466] width 47 height 22
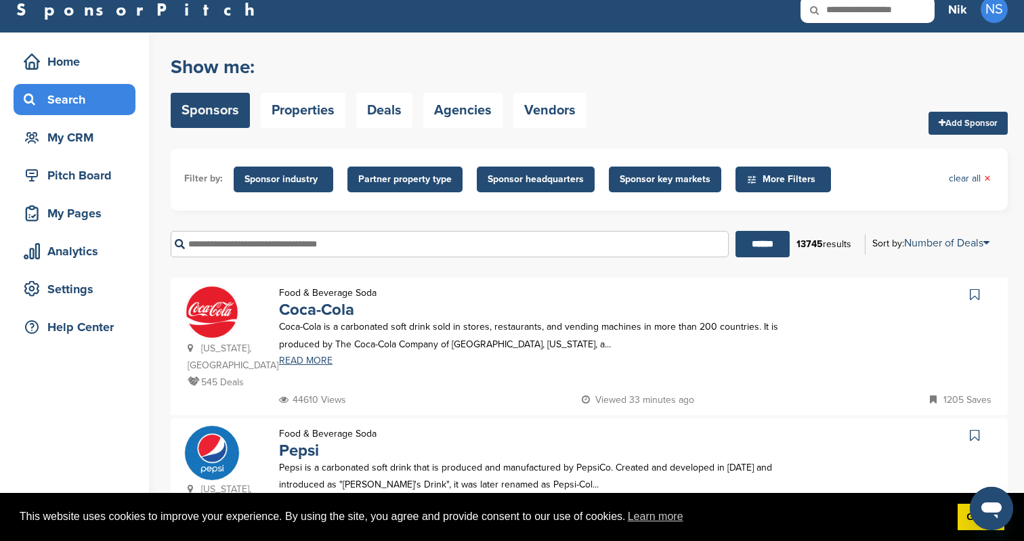
scroll to position [15, 0]
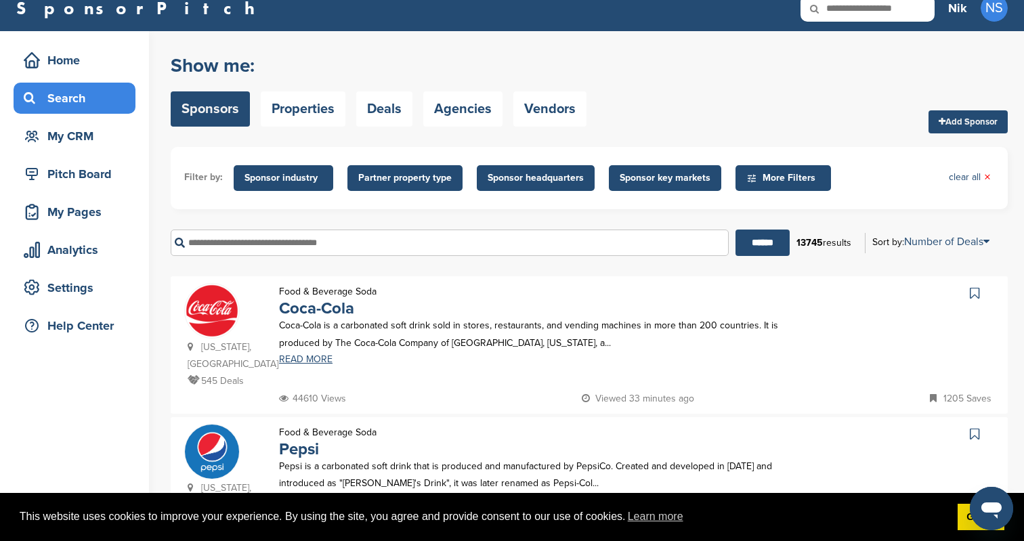
click at [766, 172] on span "More Filters" at bounding box center [786, 178] width 78 height 15
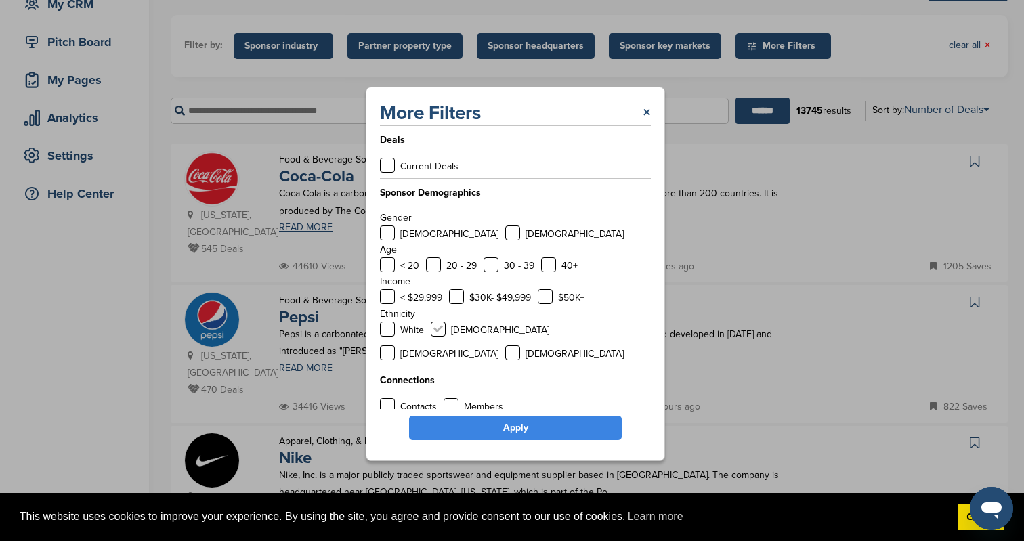
scroll to position [196, 0]
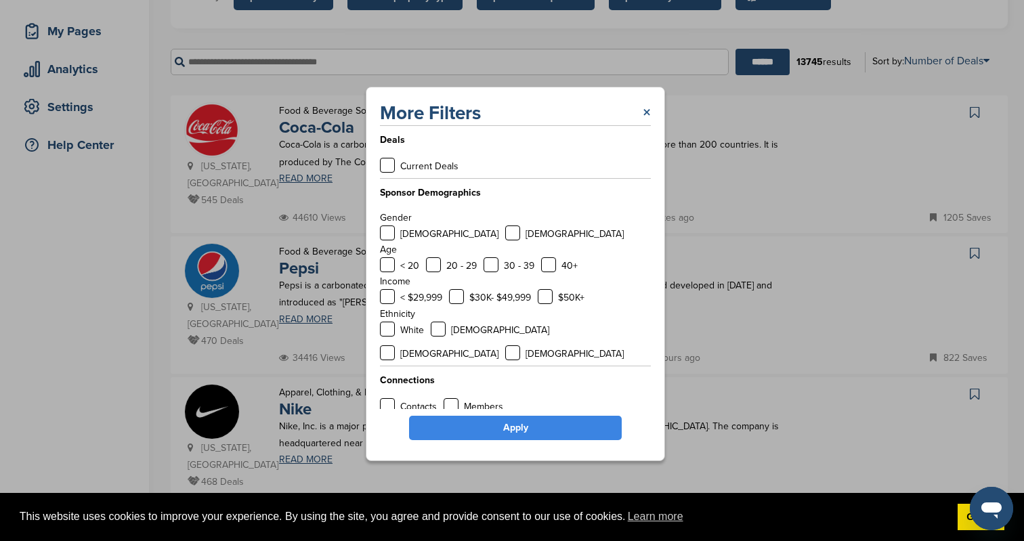
click at [648, 124] on link "×" at bounding box center [647, 113] width 8 height 24
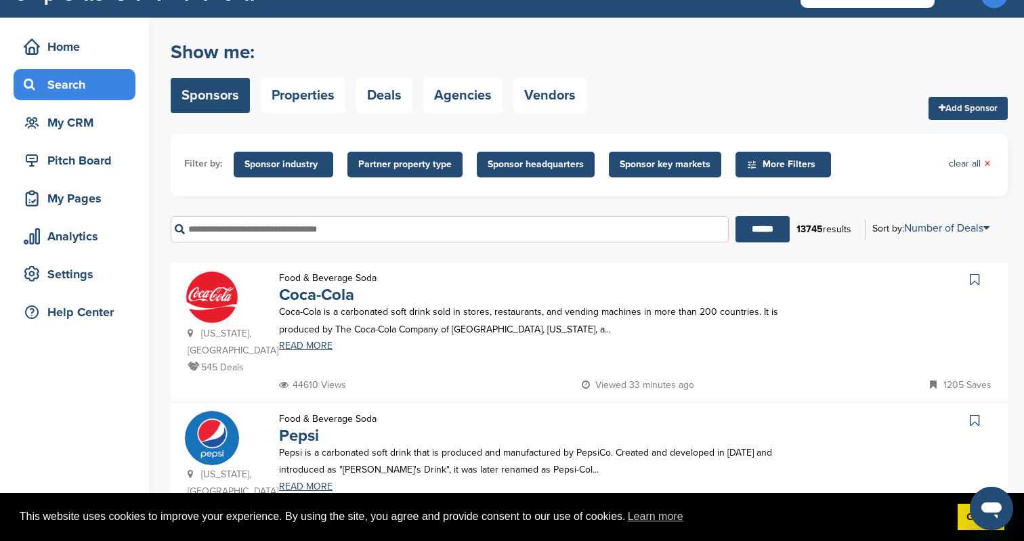
scroll to position [0, 0]
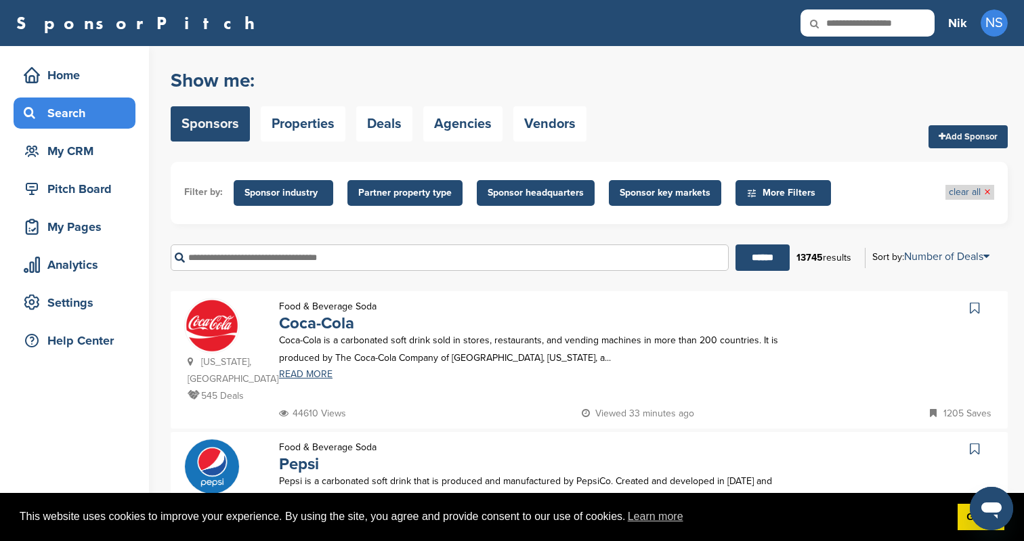
click at [984, 194] on span "×" at bounding box center [987, 192] width 7 height 15
click at [286, 188] on span "Sponsor industry" at bounding box center [284, 193] width 78 height 15
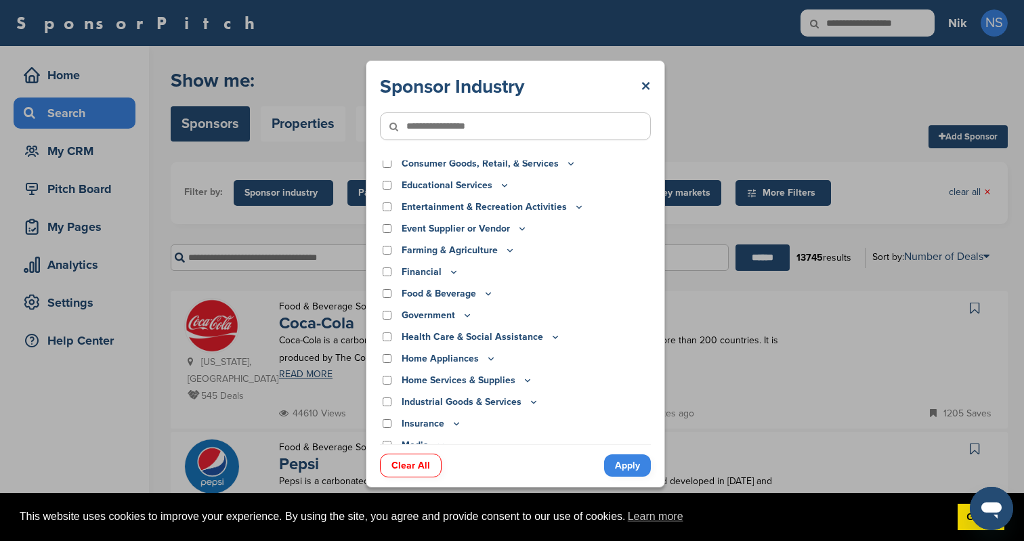
scroll to position [341, 0]
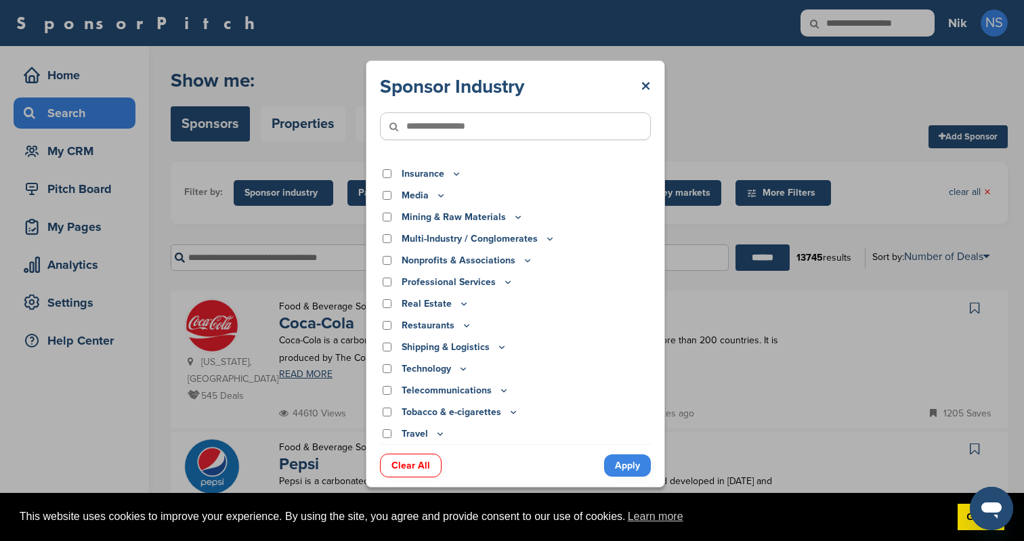
click at [756, 411] on div "Sponsor Industry × Apparel, Clothing, & Fashion Accessories Athletic Apparel & …" at bounding box center [515, 274] width 1031 height 548
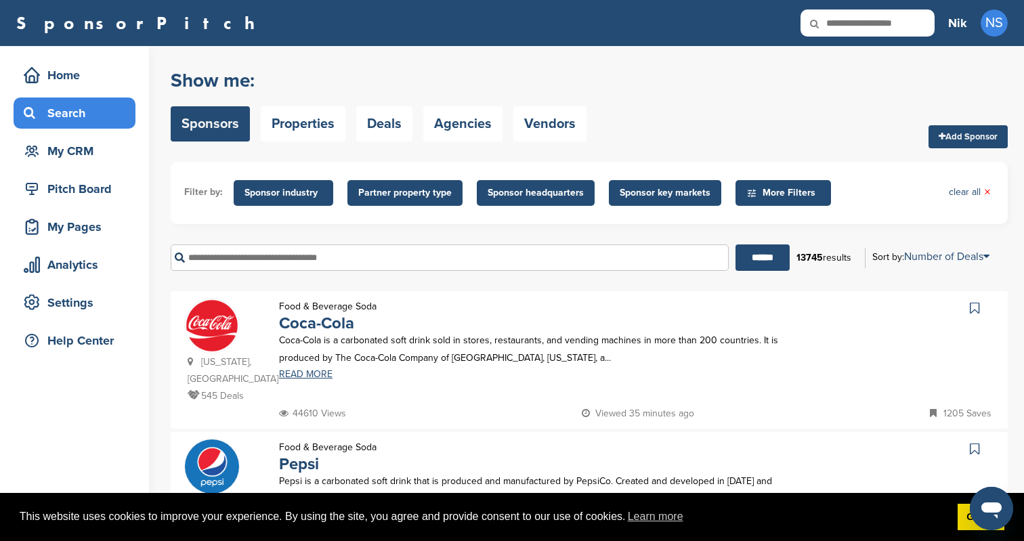
click at [505, 190] on span "Sponsor headquarters" at bounding box center [536, 193] width 96 height 15
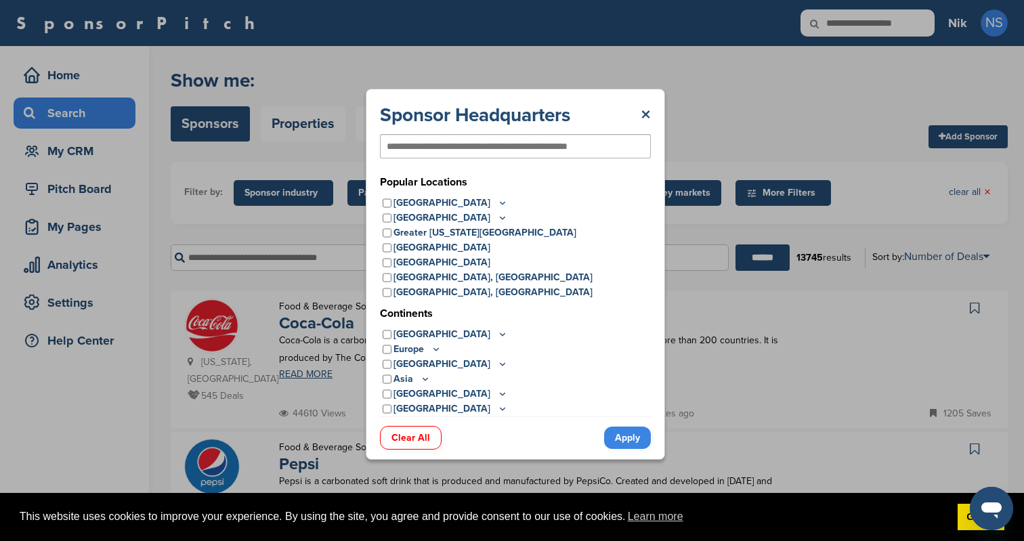
click at [497, 205] on icon at bounding box center [502, 203] width 11 height 12
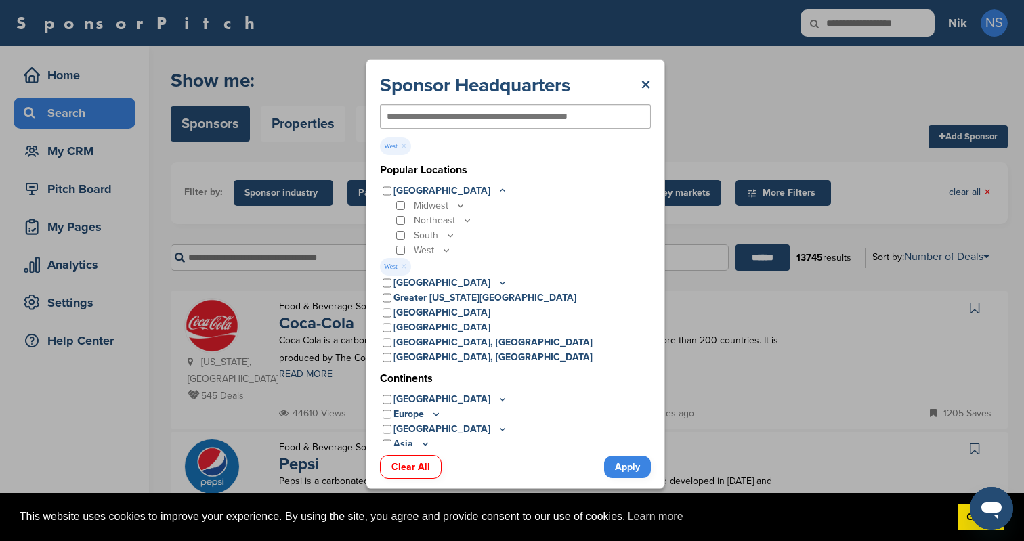
click at [624, 464] on link "Apply" at bounding box center [627, 467] width 47 height 22
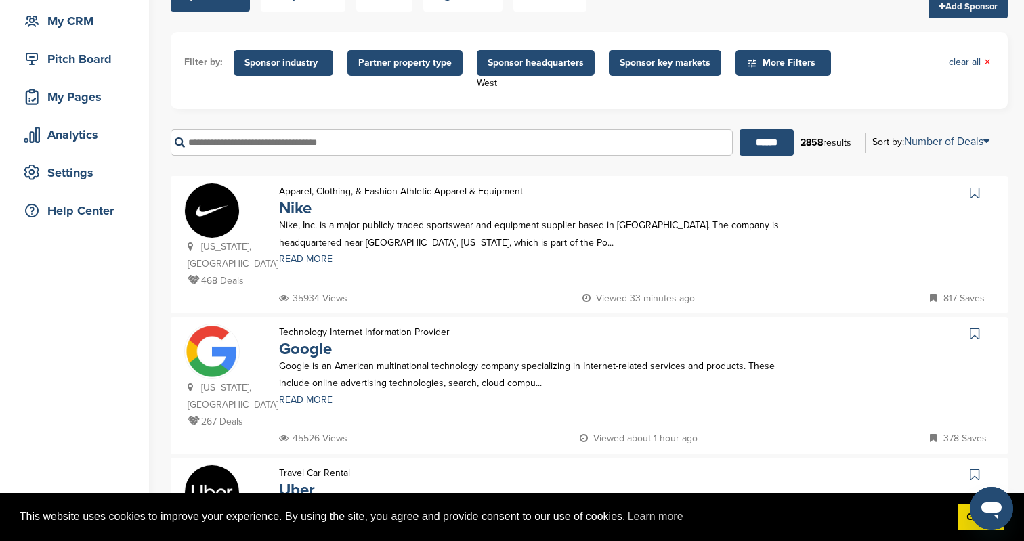
scroll to position [137, 0]
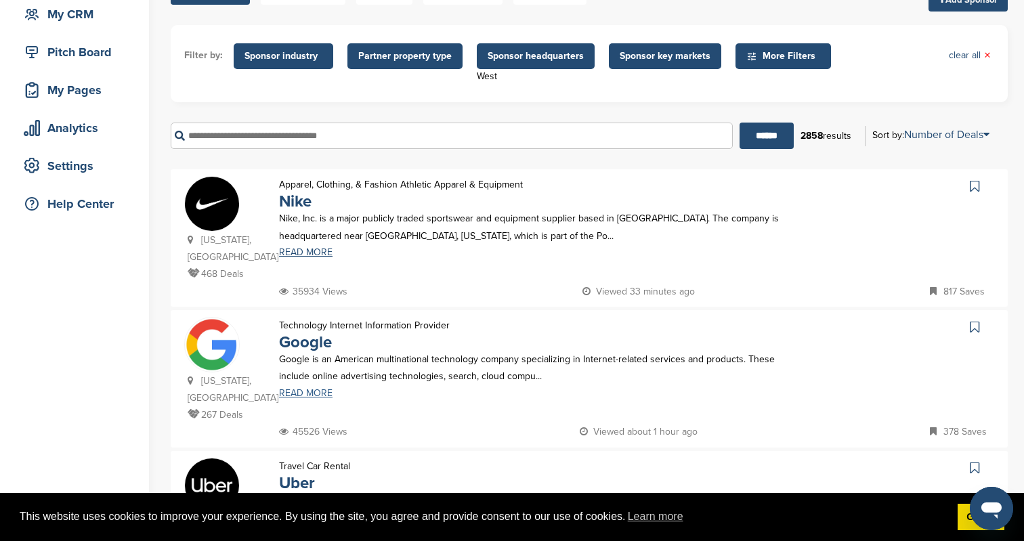
click at [305, 389] on link "READ MORE" at bounding box center [539, 393] width 520 height 9
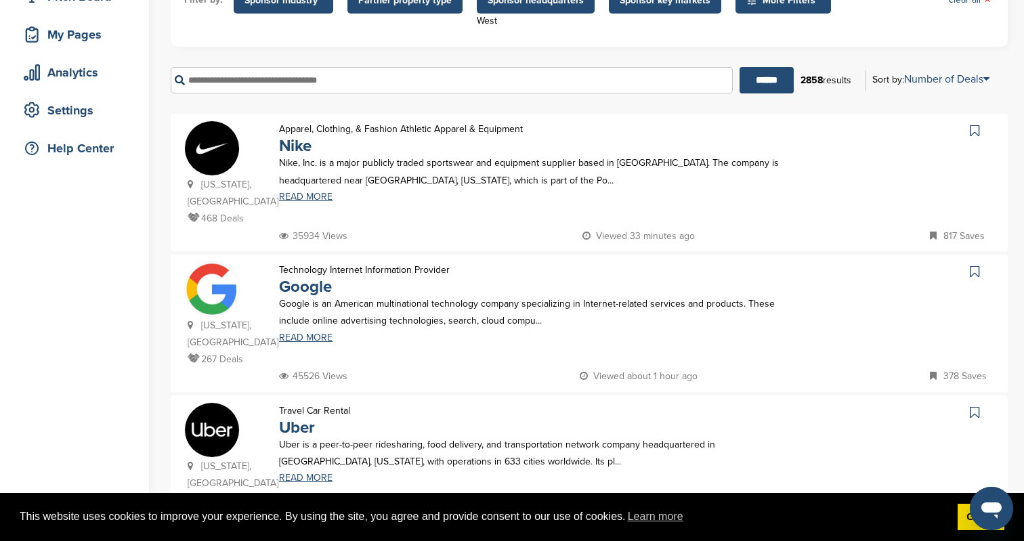
scroll to position [198, 0]
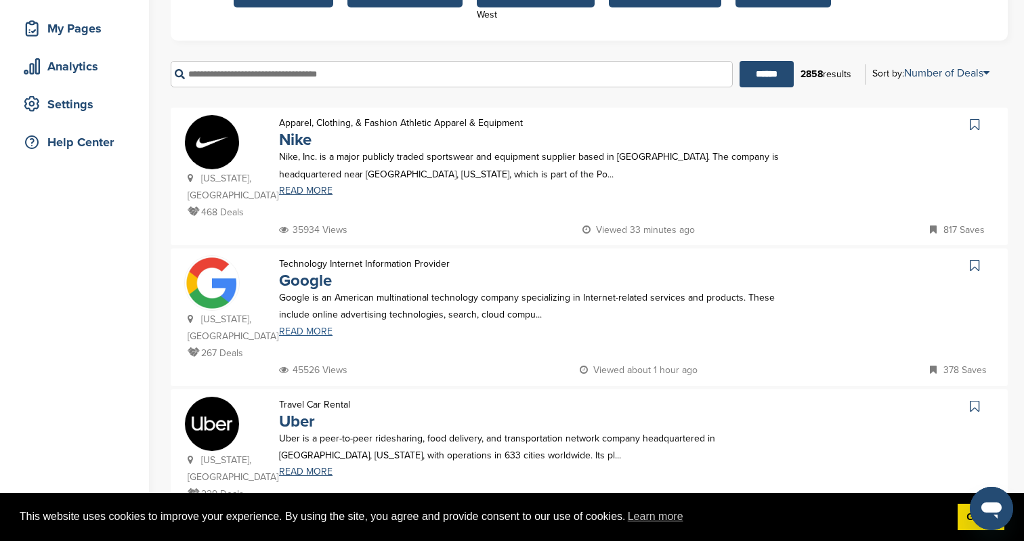
click at [293, 327] on link "READ MORE" at bounding box center [539, 331] width 520 height 9
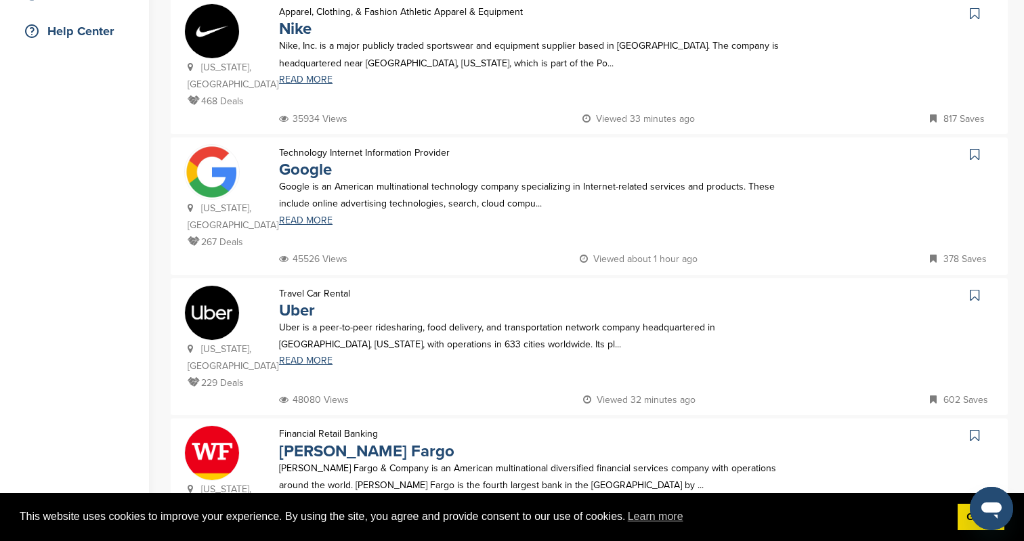
scroll to position [369, 0]
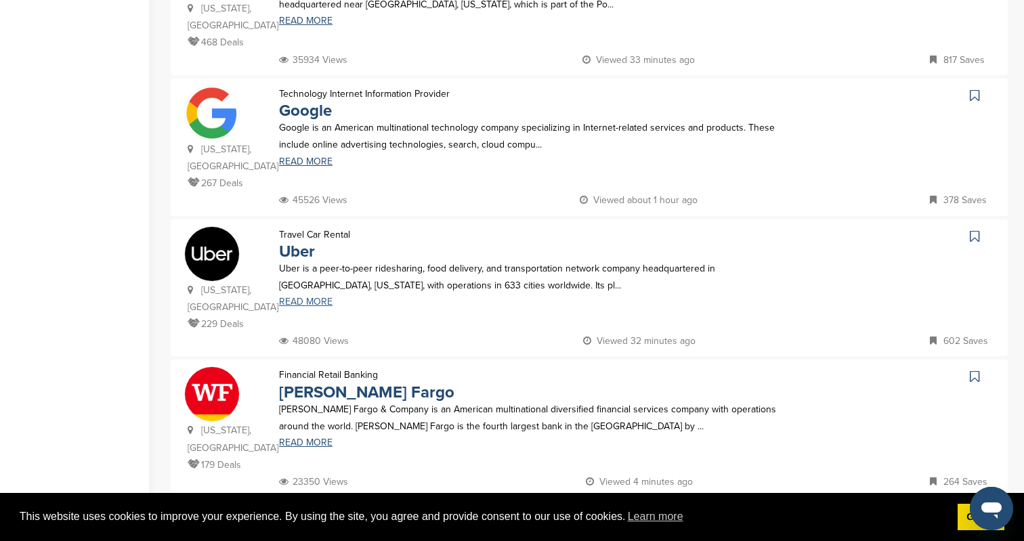
click at [309, 297] on link "READ MORE" at bounding box center [539, 301] width 520 height 9
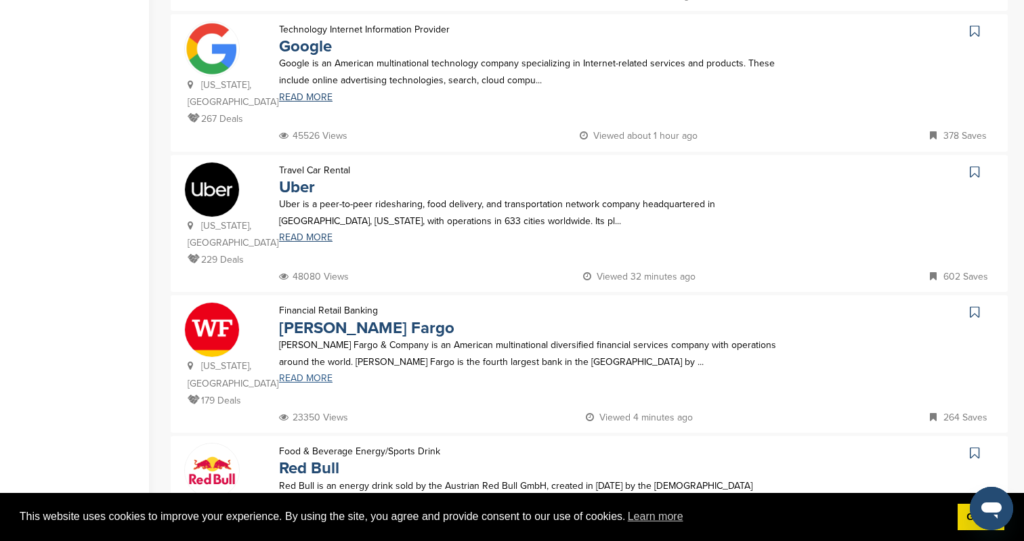
click at [310, 374] on link "READ MORE" at bounding box center [539, 378] width 520 height 9
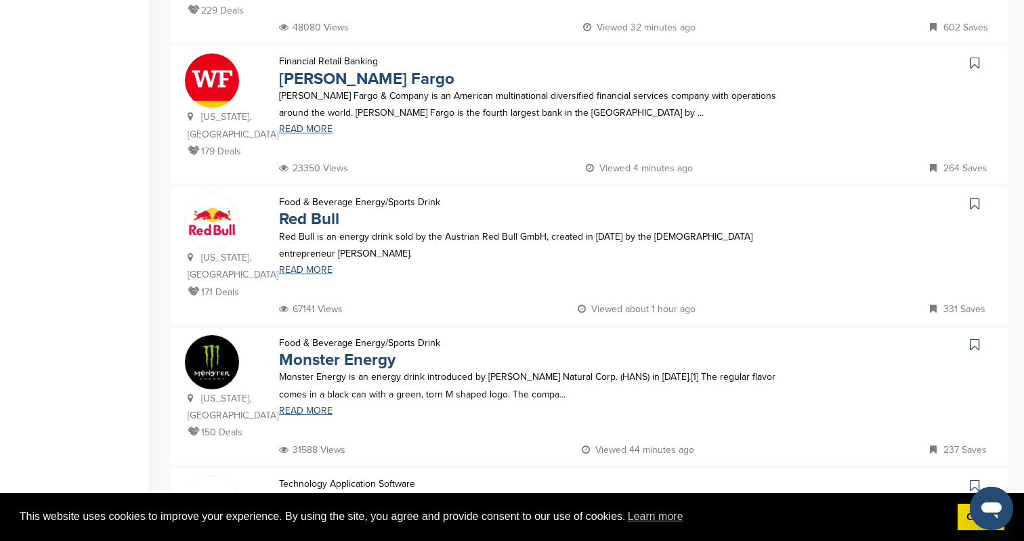
scroll to position [787, 0]
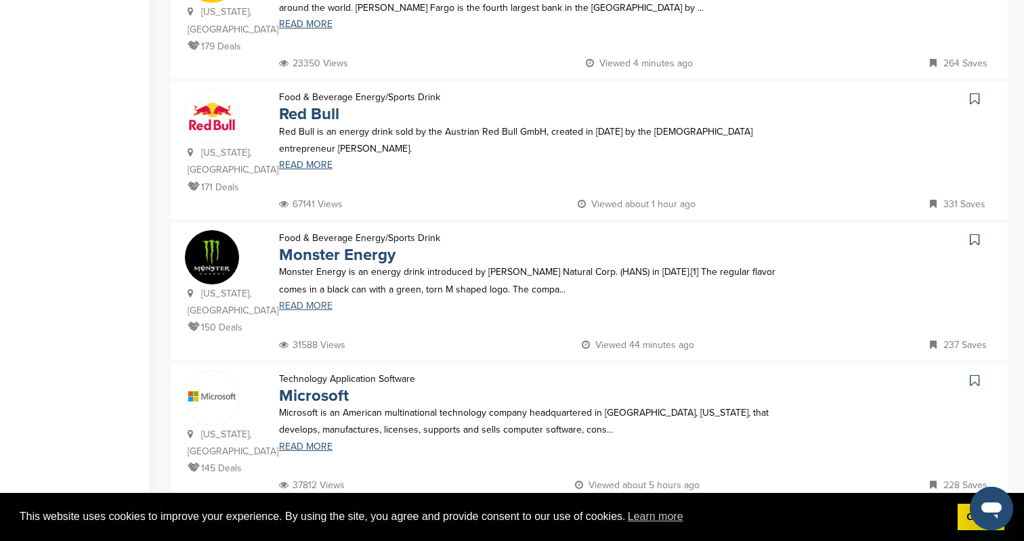
click at [300, 301] on link "READ MORE" at bounding box center [539, 305] width 520 height 9
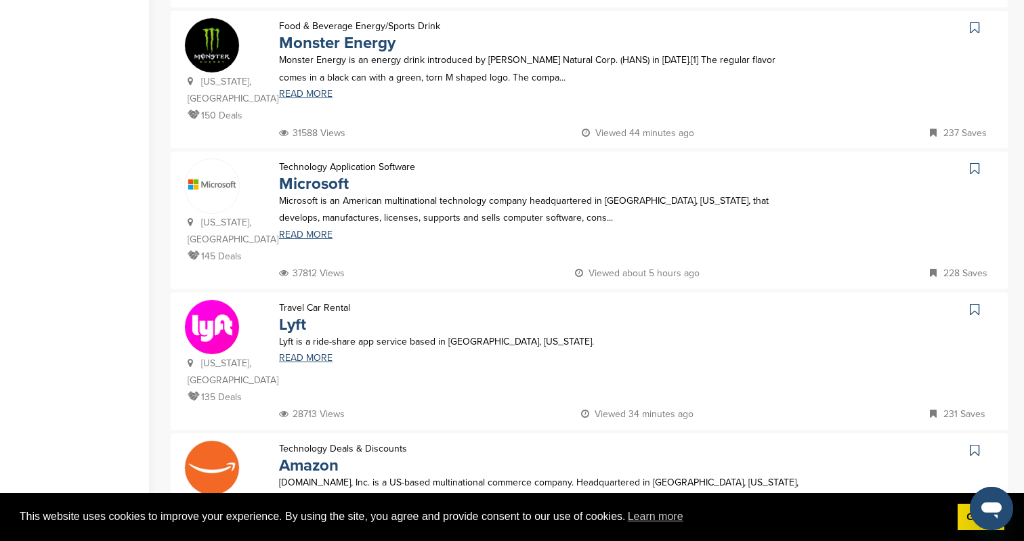
scroll to position [997, 0]
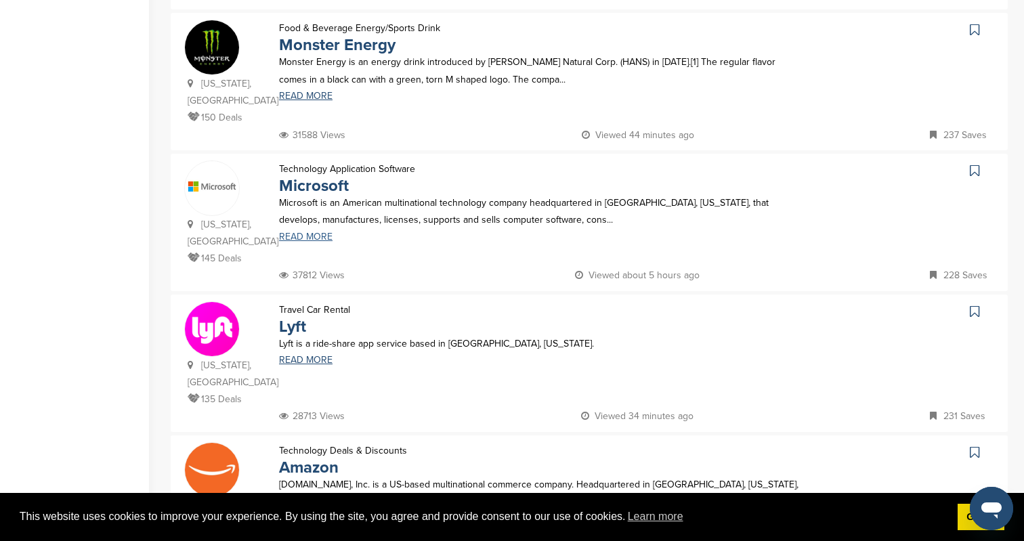
click at [314, 232] on link "READ MORE" at bounding box center [539, 236] width 520 height 9
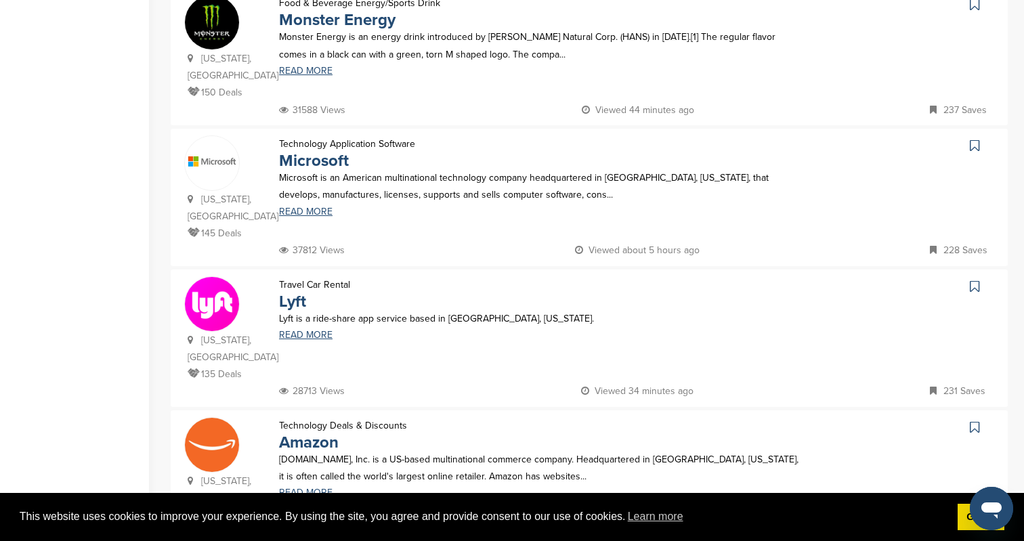
scroll to position [986, 0]
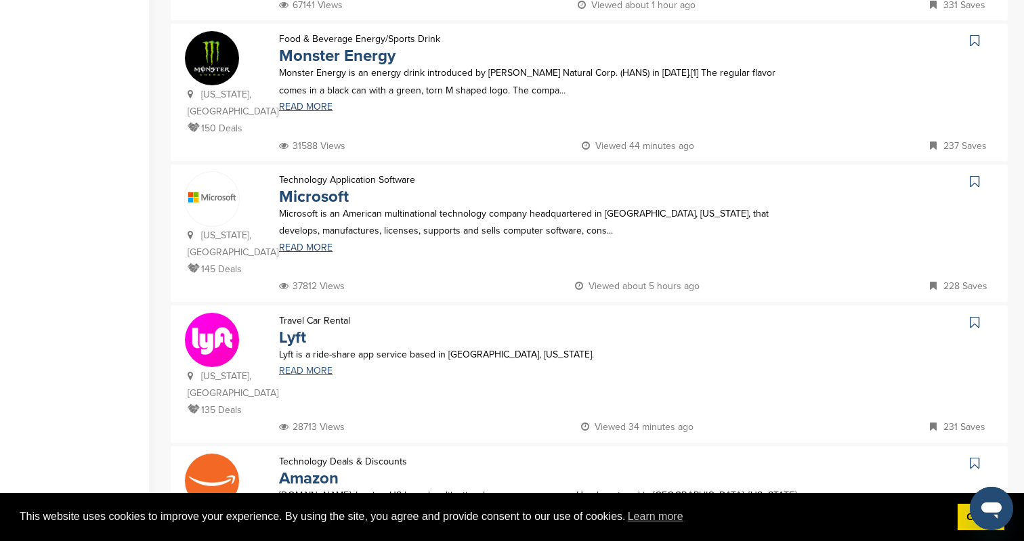
click at [294, 366] on link "READ MORE" at bounding box center [539, 370] width 520 height 9
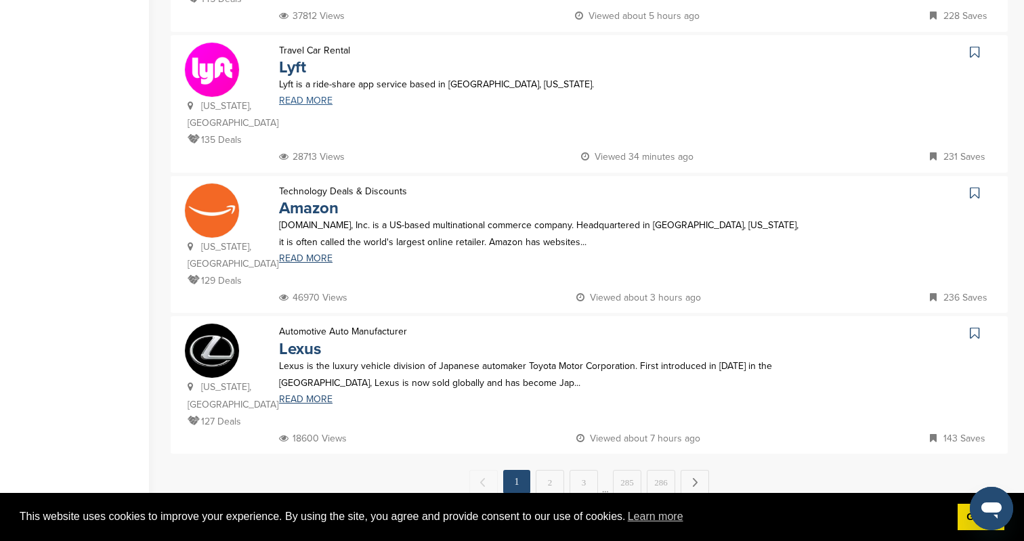
scroll to position [1442, 0]
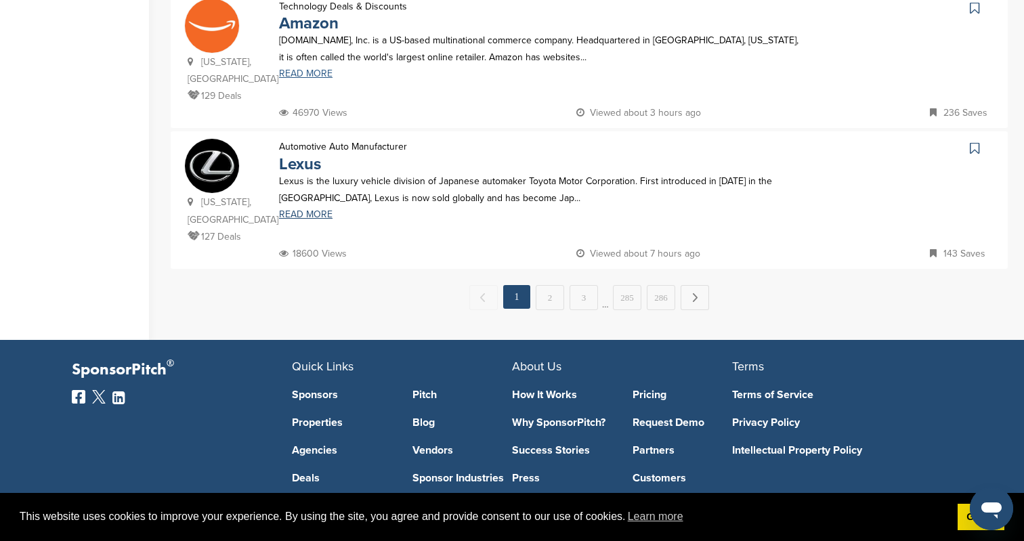
click at [313, 69] on link "READ MORE" at bounding box center [539, 73] width 520 height 9
click at [312, 210] on link "READ MORE" at bounding box center [539, 214] width 520 height 9
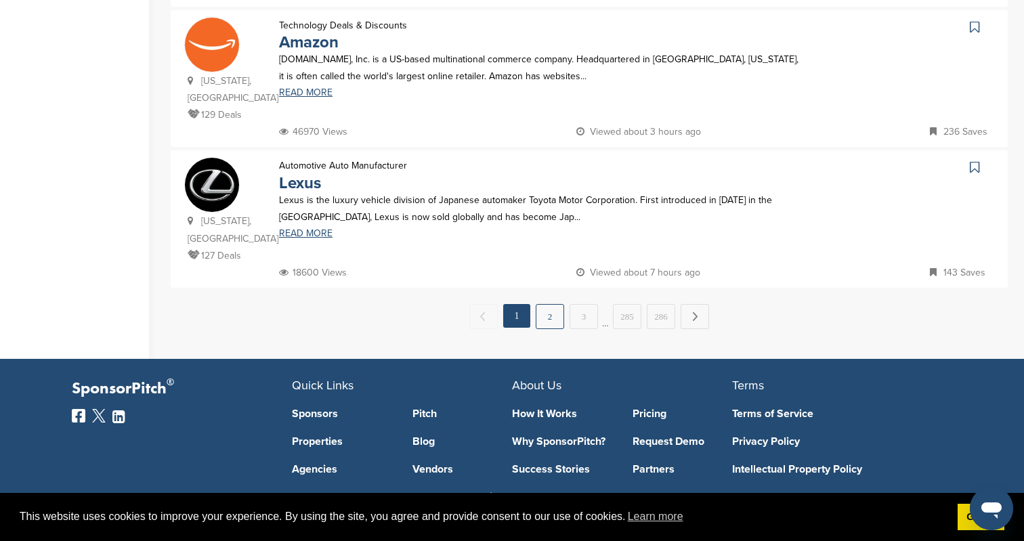
click at [547, 304] on link "2" at bounding box center [550, 316] width 28 height 25
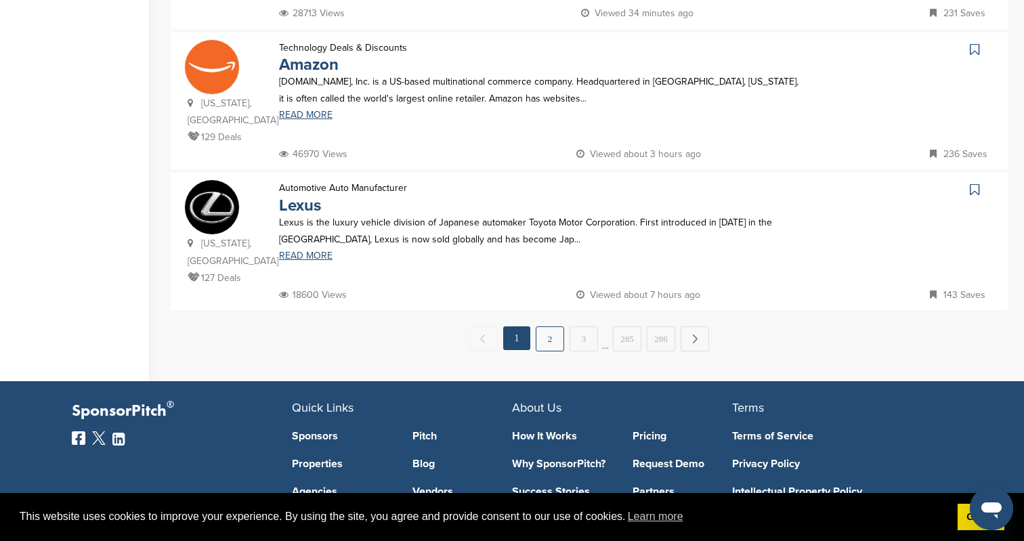
click at [549, 327] on link "2" at bounding box center [550, 339] width 28 height 25
click at [556, 330] on link "2" at bounding box center [550, 339] width 28 height 25
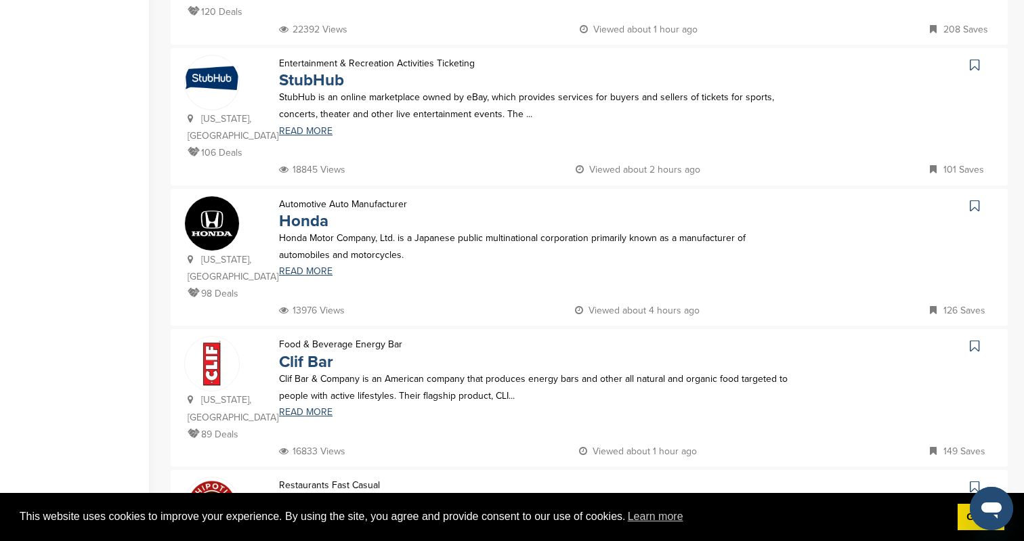
scroll to position [409, 0]
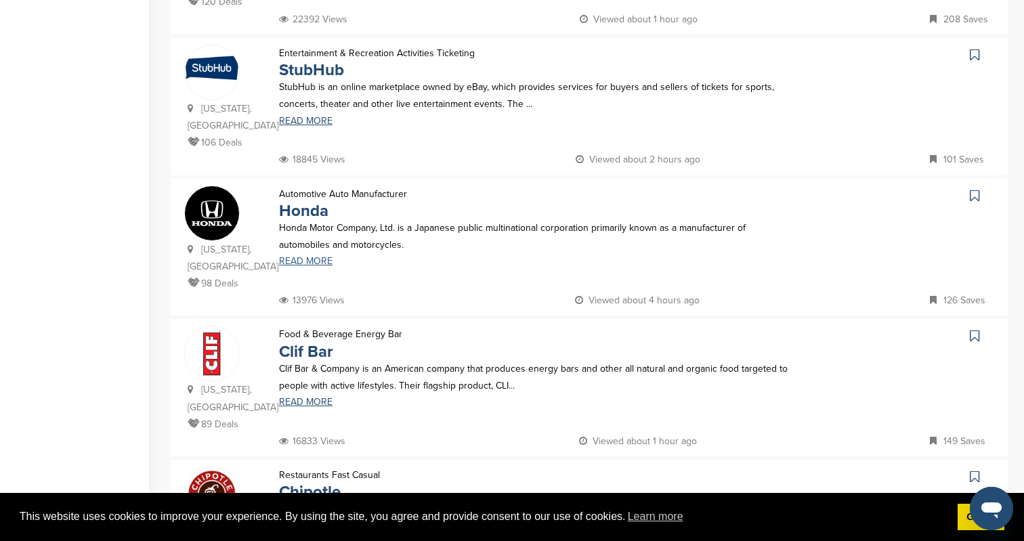
click at [310, 266] on link "READ MORE" at bounding box center [539, 261] width 520 height 9
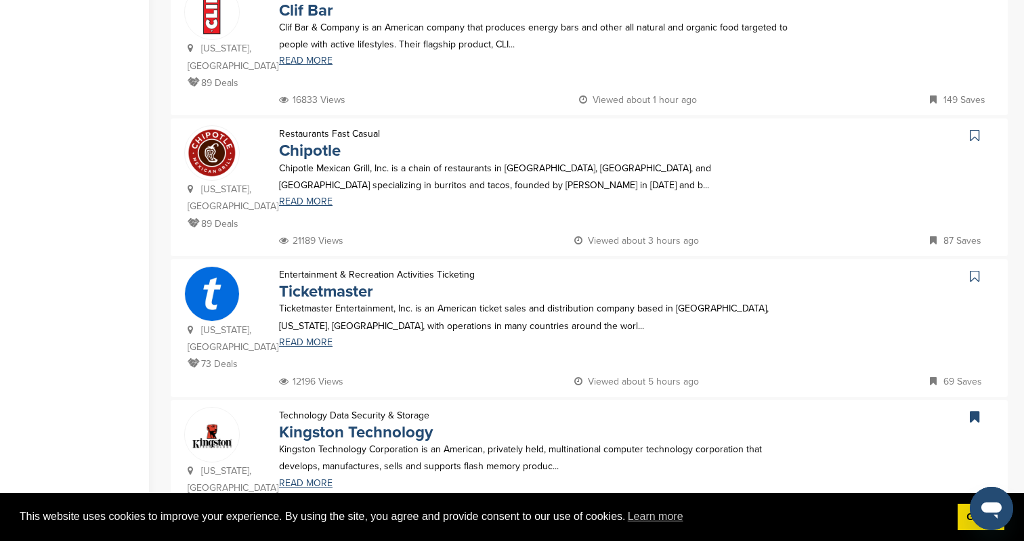
scroll to position [760, 0]
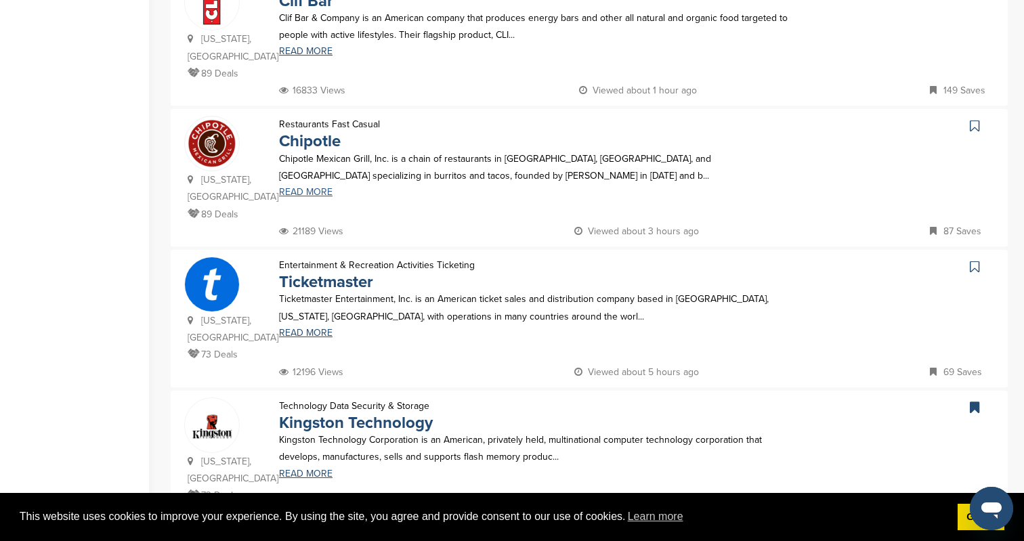
click at [316, 188] on link "READ MORE" at bounding box center [539, 192] width 520 height 9
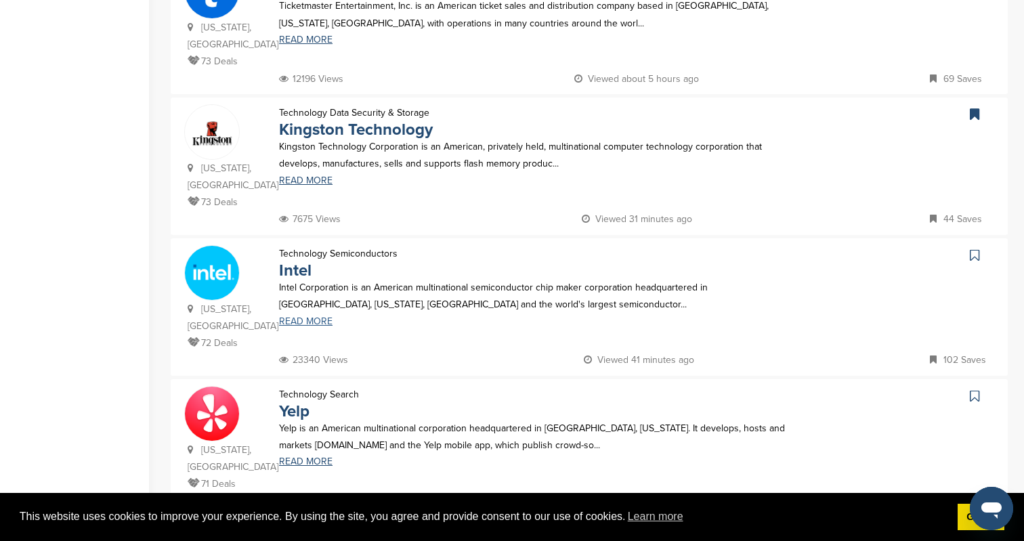
scroll to position [1141, 0]
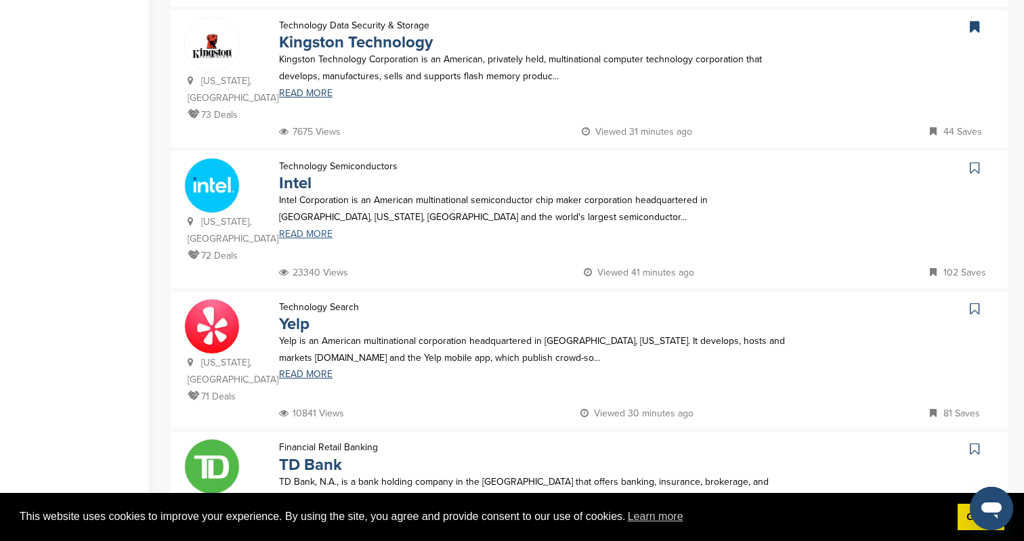
click at [305, 230] on link "READ MORE" at bounding box center [539, 234] width 520 height 9
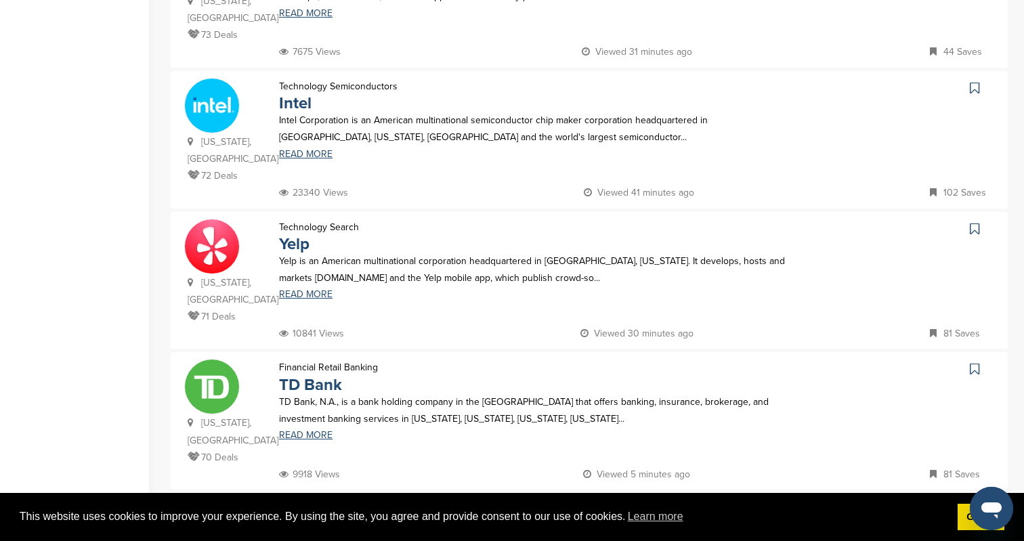
scroll to position [1296, 0]
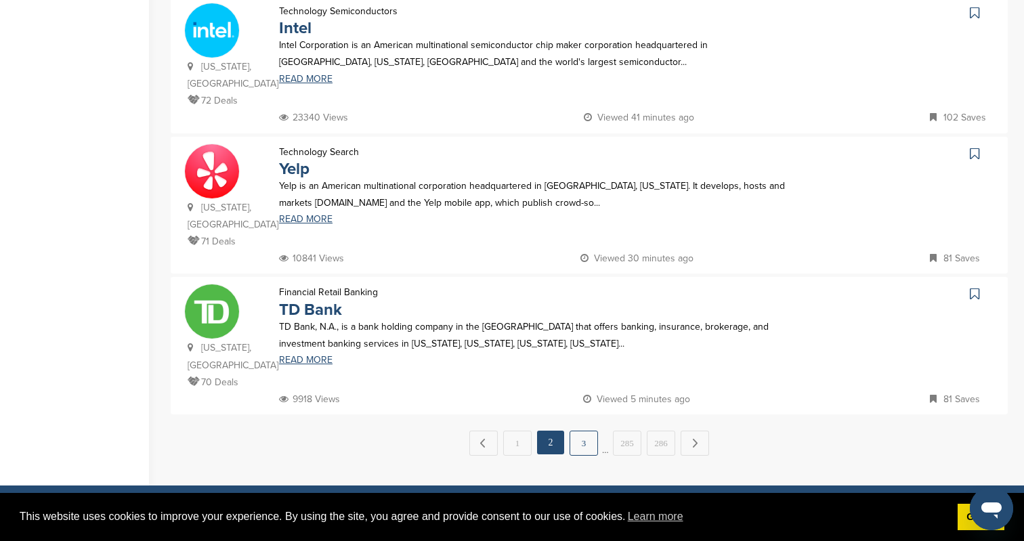
click at [587, 431] on link "3" at bounding box center [584, 443] width 28 height 25
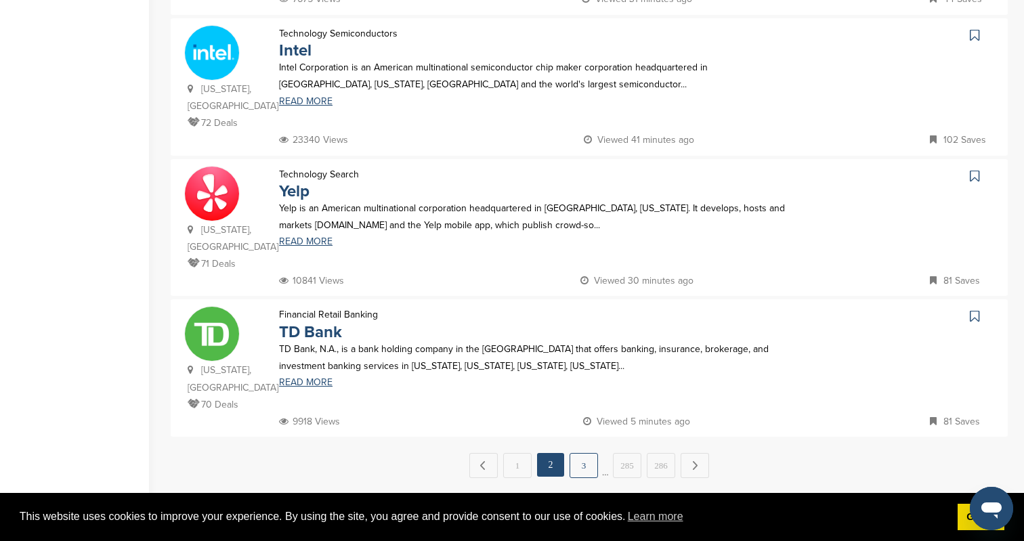
click at [591, 453] on link "3" at bounding box center [584, 465] width 28 height 25
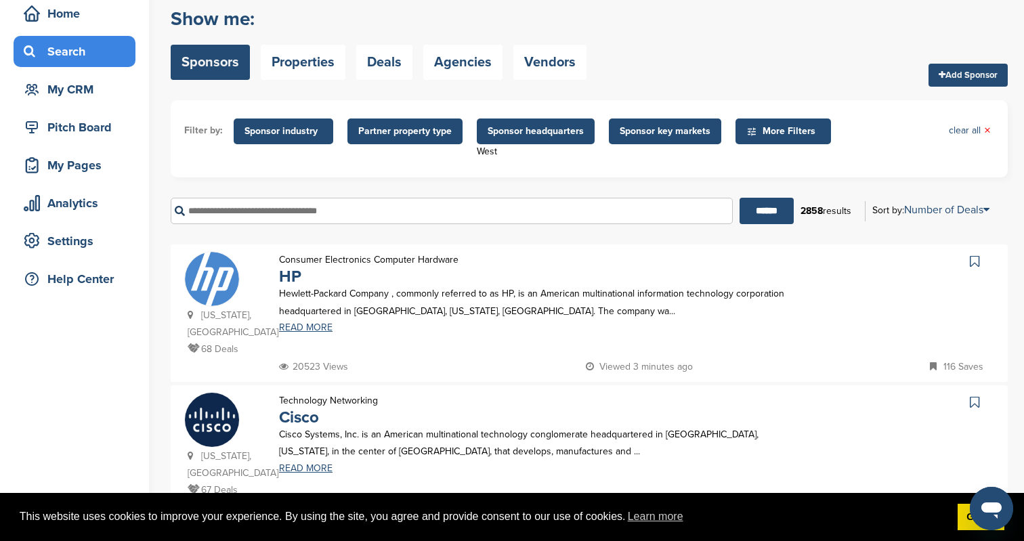
scroll to position [142, 0]
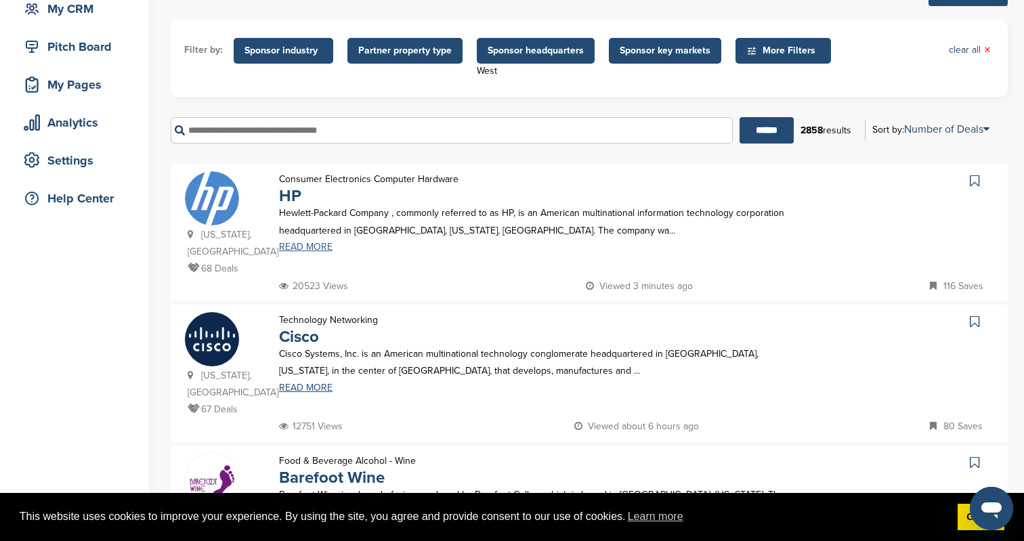
click at [308, 247] on link "READ MORE" at bounding box center [539, 247] width 520 height 9
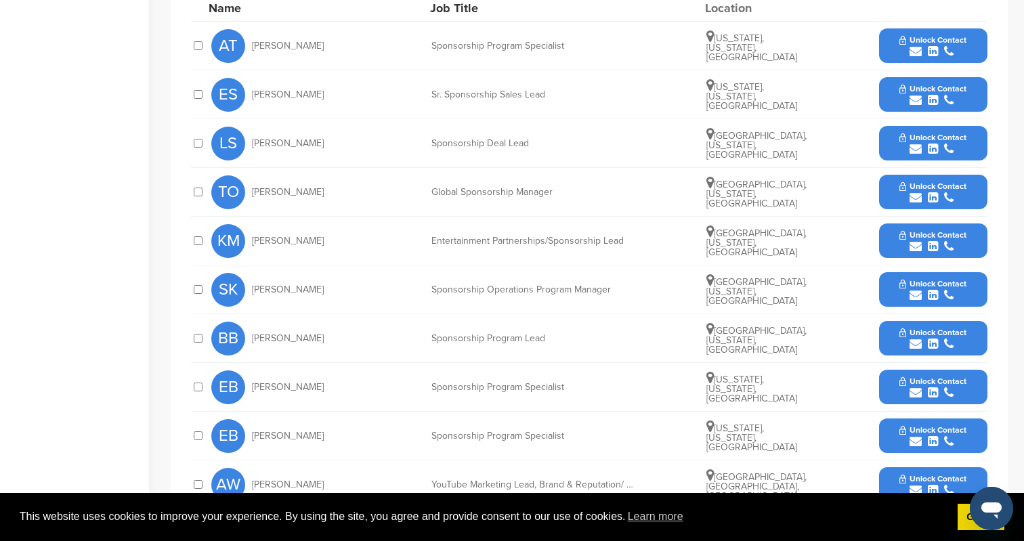
scroll to position [663, 0]
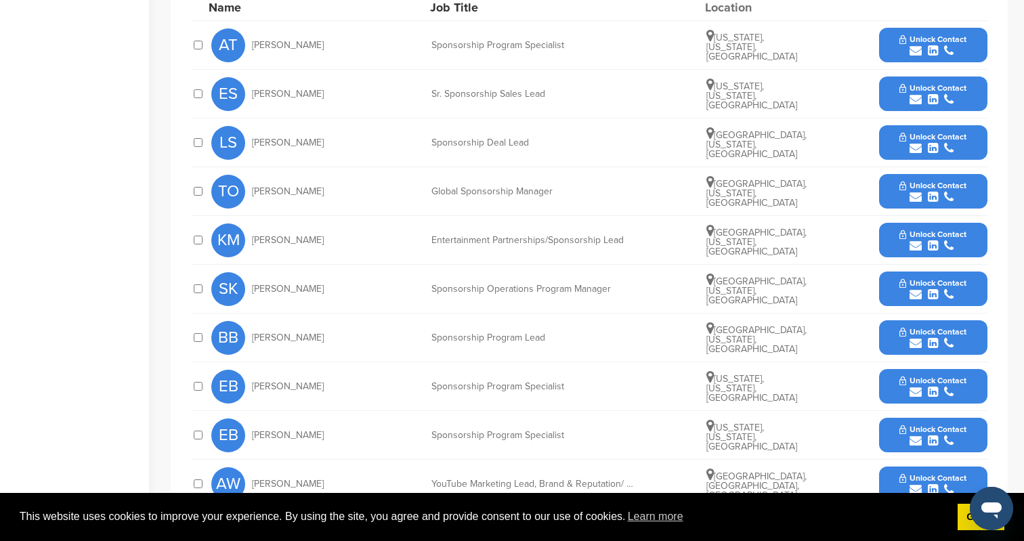
click at [938, 143] on div "submit" at bounding box center [933, 148] width 67 height 13
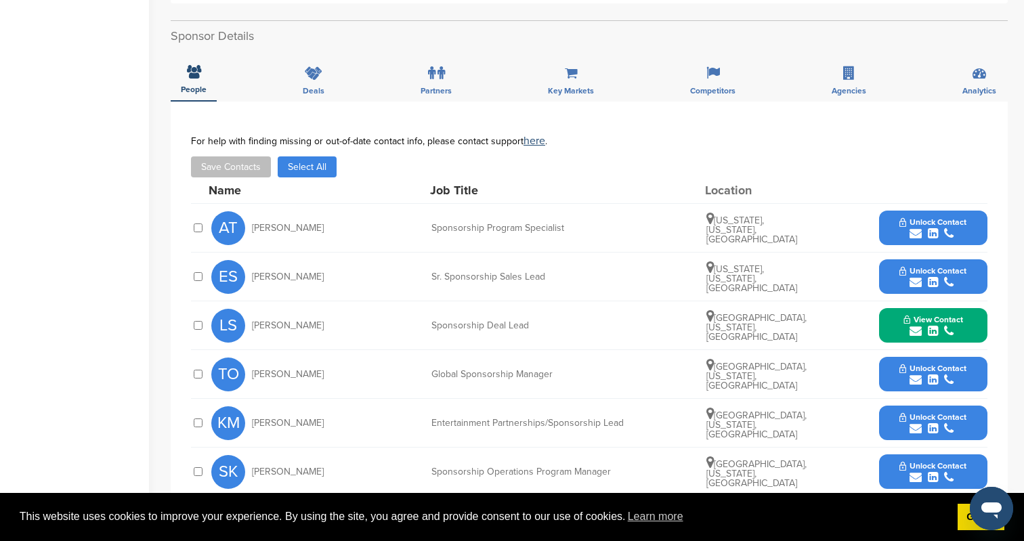
scroll to position [541, 0]
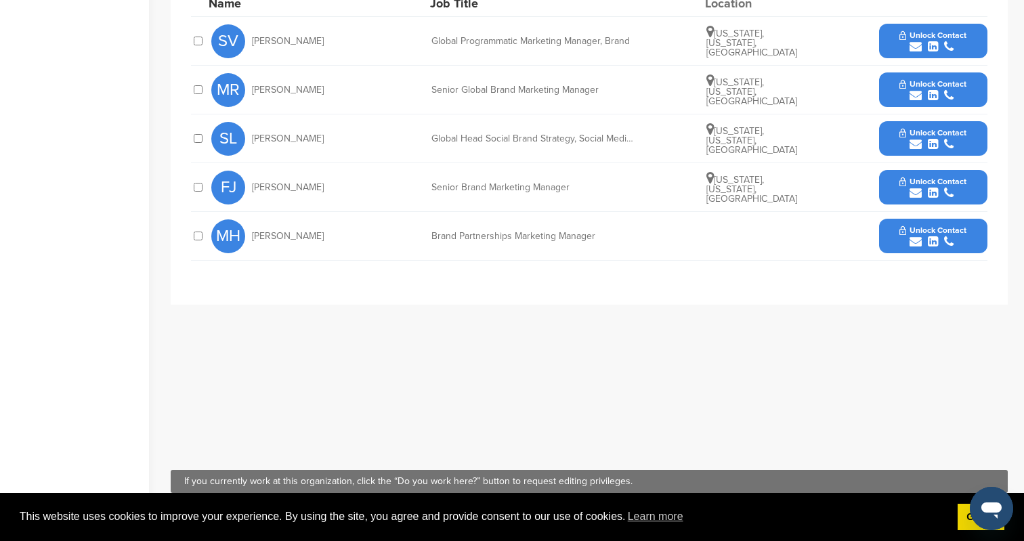
scroll to position [322, 0]
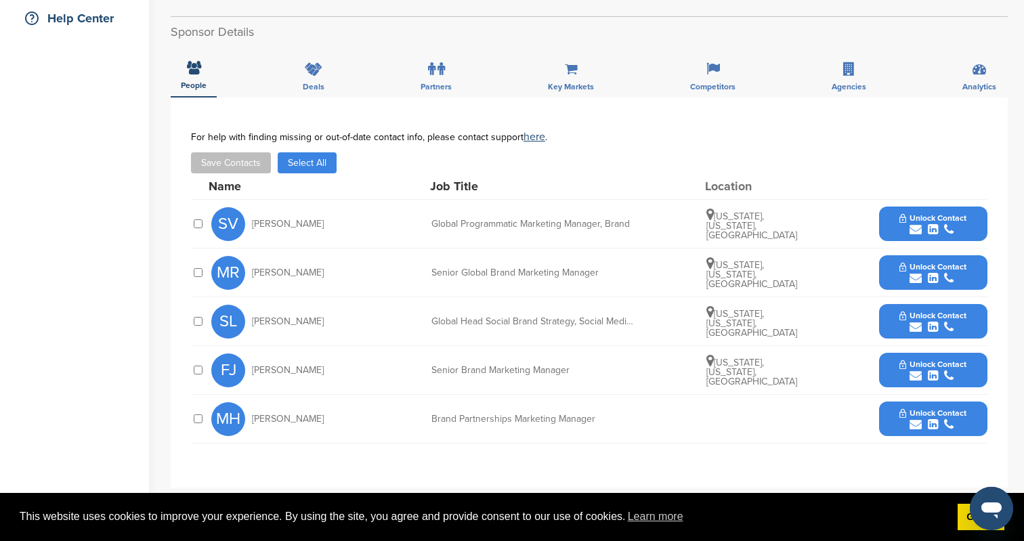
click at [915, 383] on div "submit" at bounding box center [933, 376] width 67 height 13
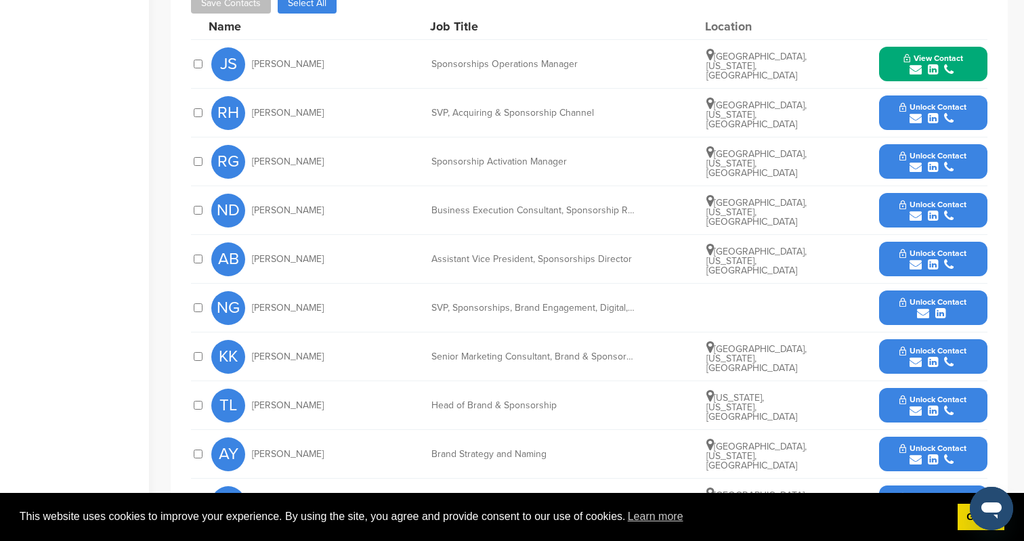
scroll to position [663, 0]
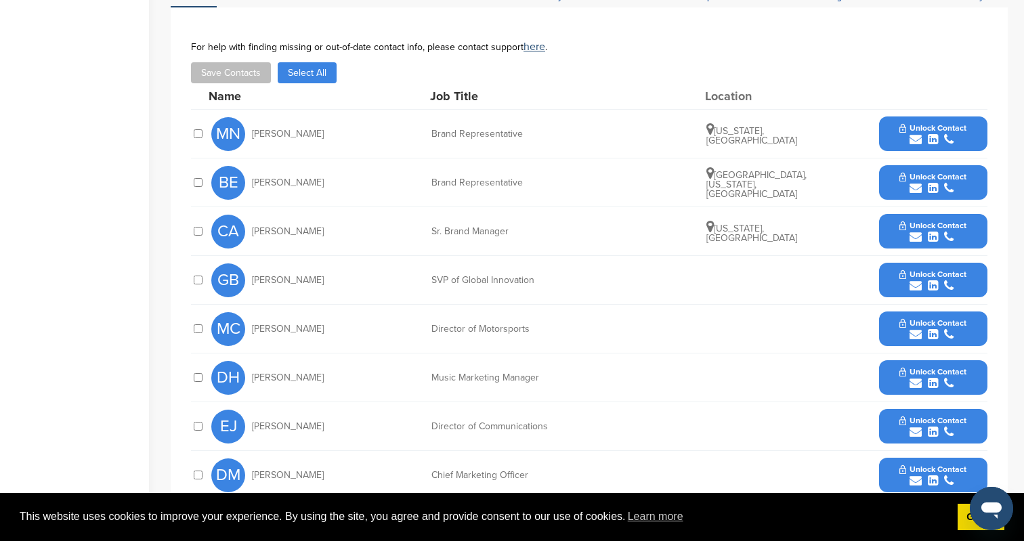
scroll to position [488, 0]
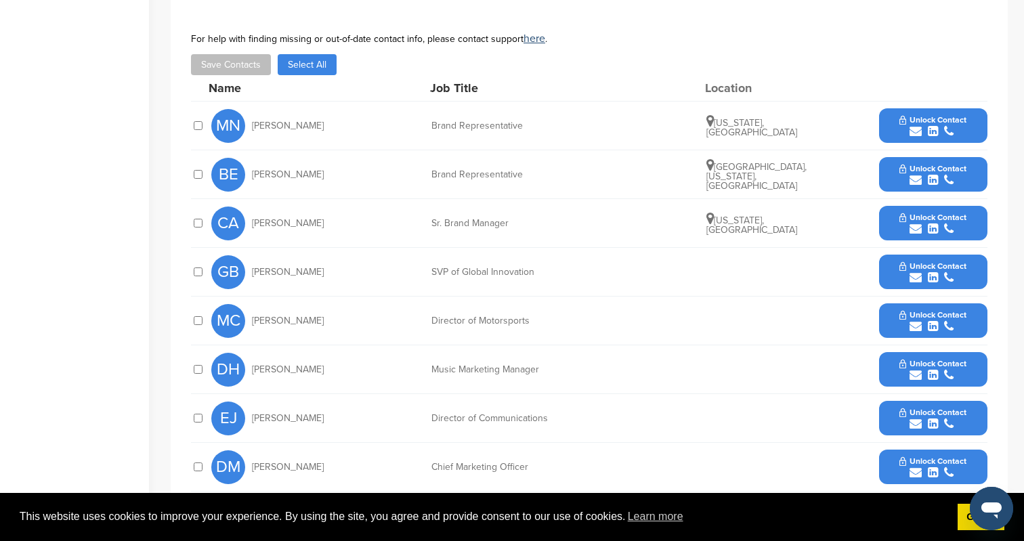
click at [918, 239] on button "Unlock Contact" at bounding box center [933, 223] width 100 height 41
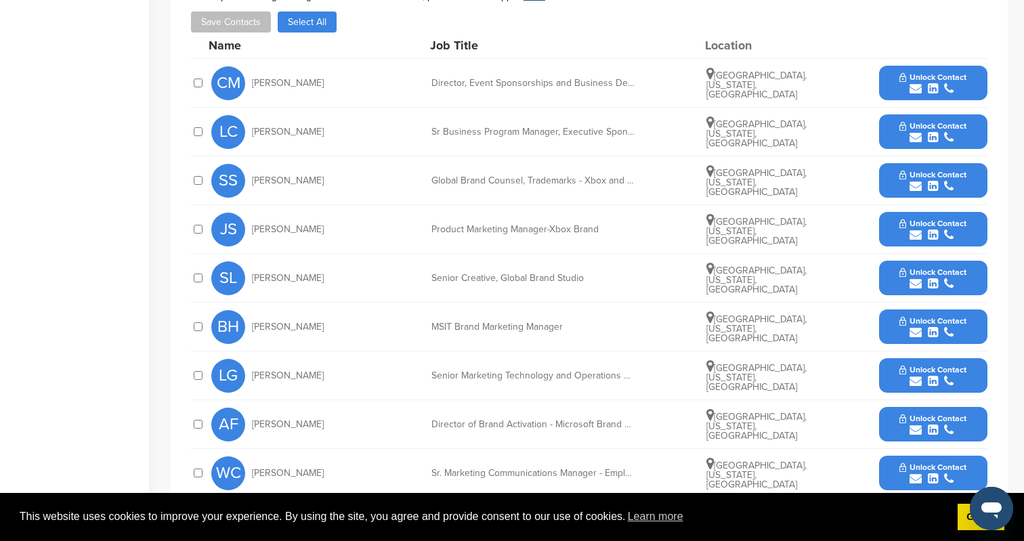
scroll to position [526, 0]
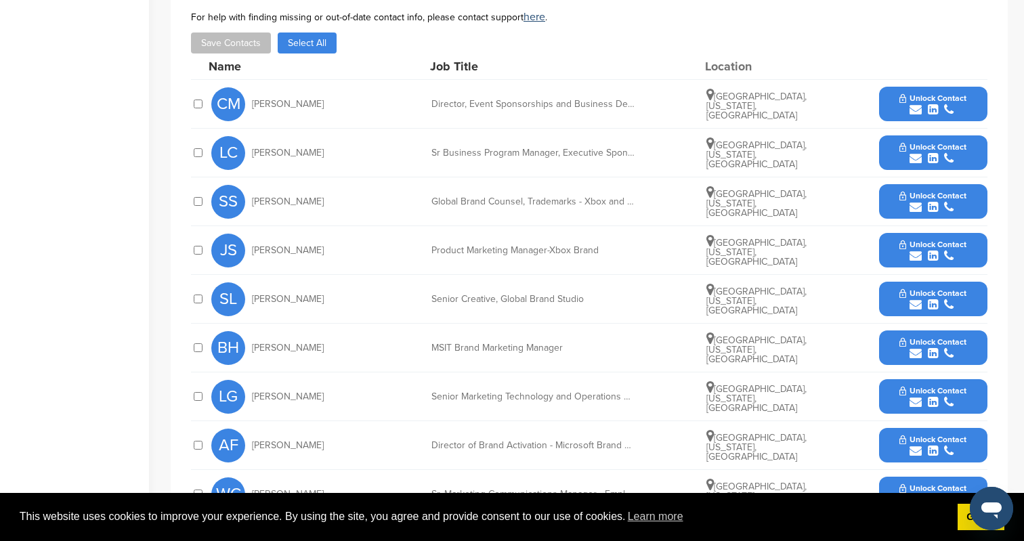
click at [933, 110] on icon "submit" at bounding box center [933, 110] width 10 height 12
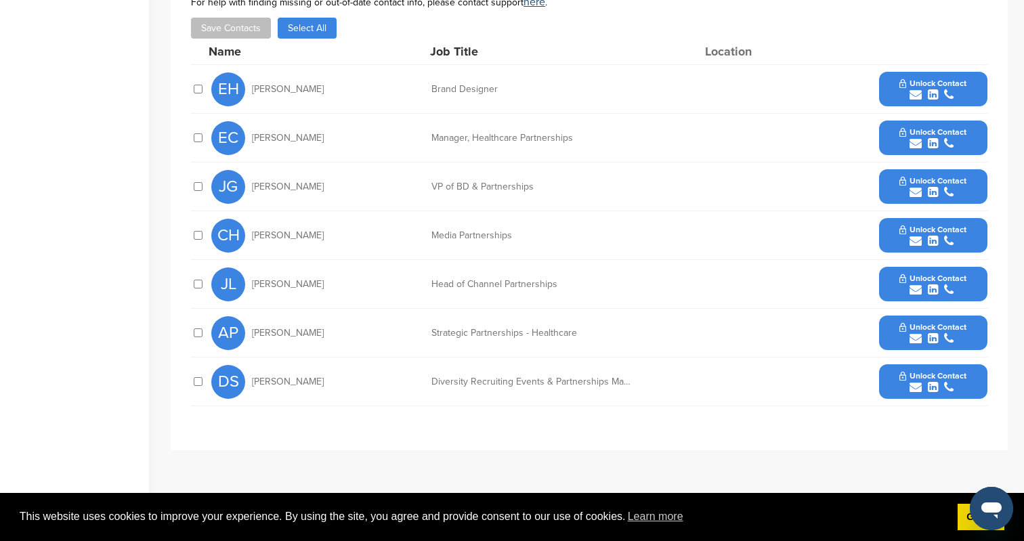
scroll to position [489, 0]
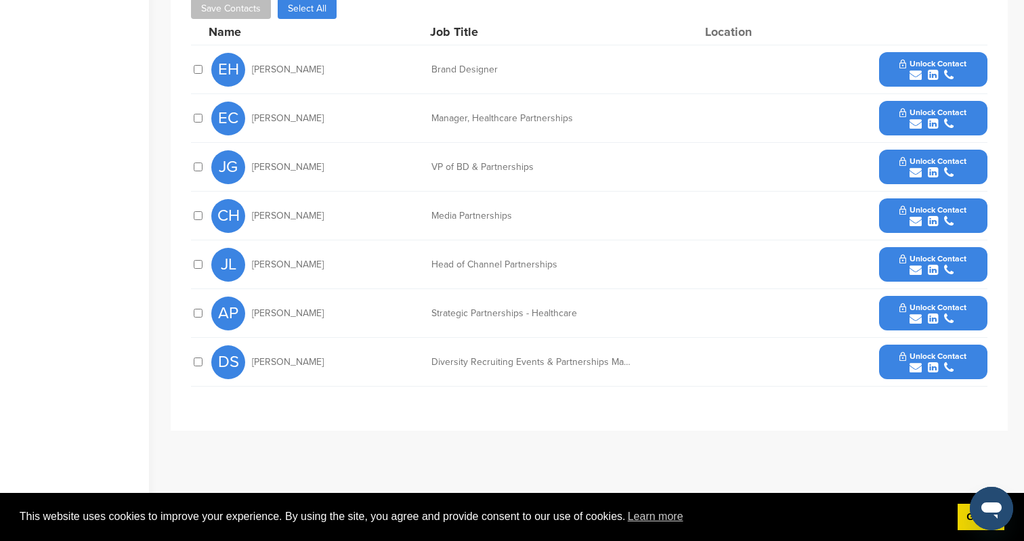
click at [931, 175] on icon "submit" at bounding box center [933, 173] width 10 height 12
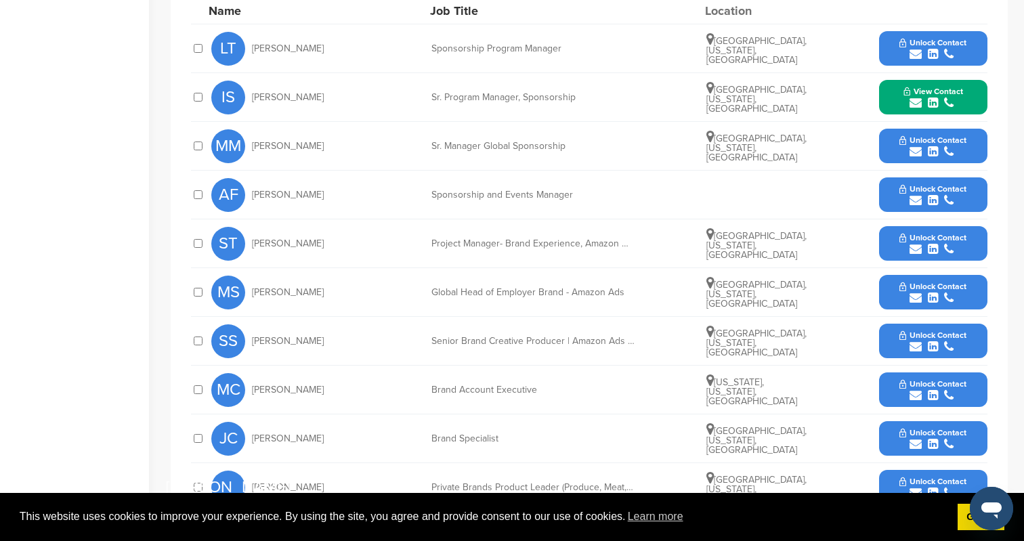
scroll to position [562, 0]
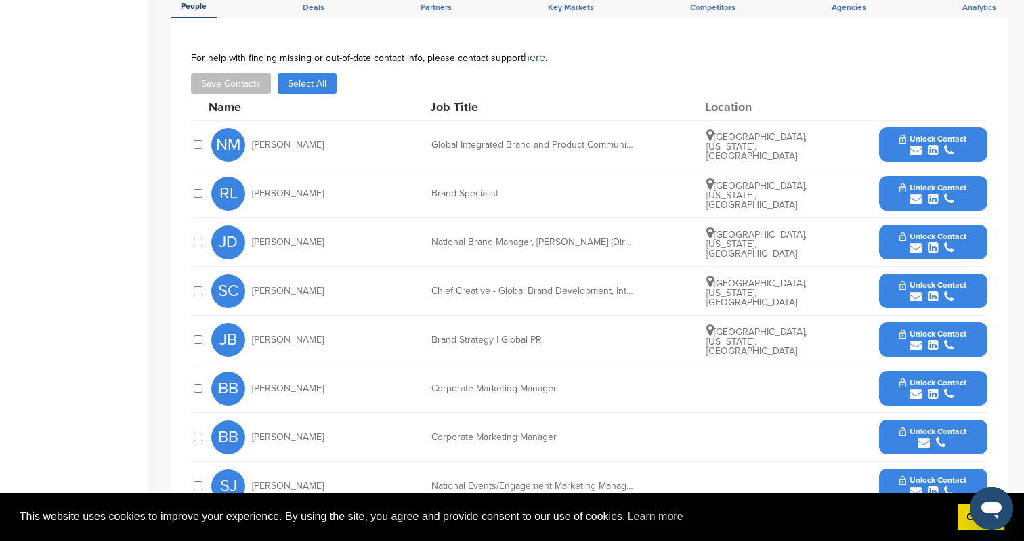
scroll to position [389, 0]
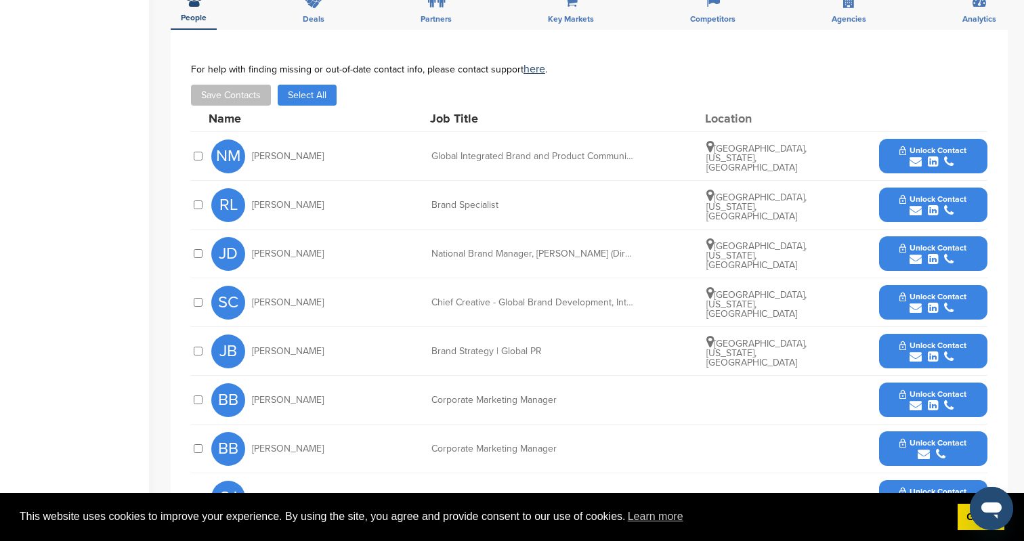
click at [935, 205] on icon "submit" at bounding box center [933, 211] width 10 height 12
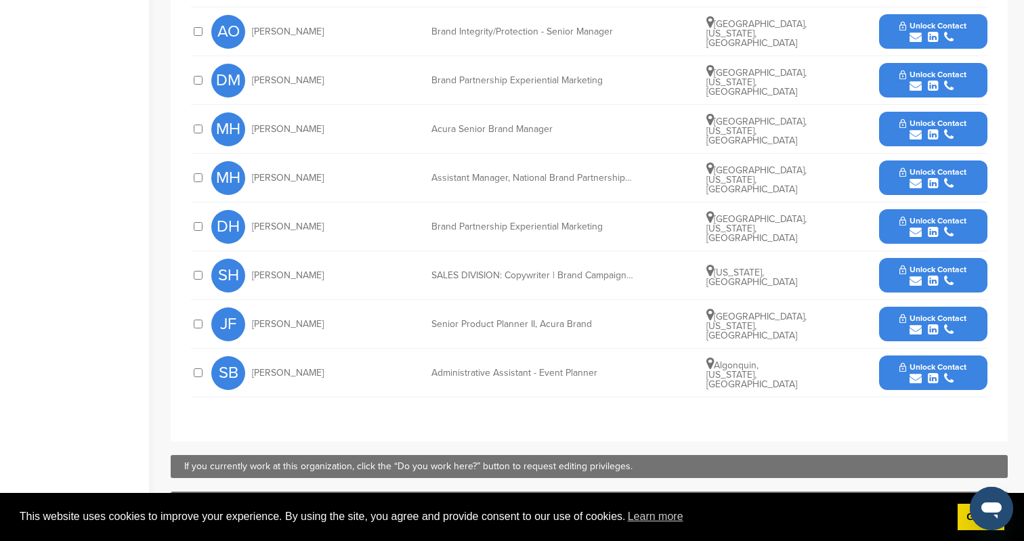
scroll to position [684, 0]
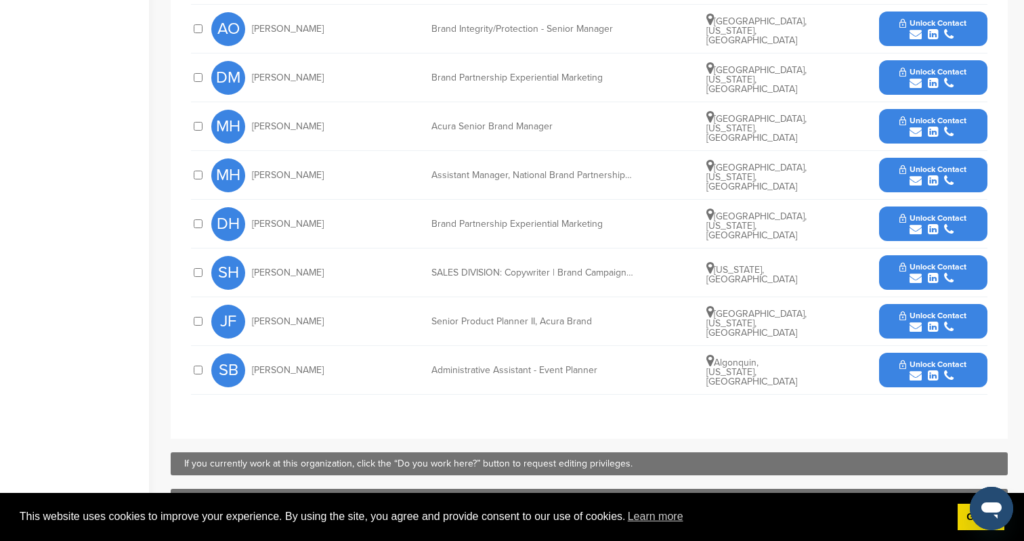
click at [913, 186] on icon "submit" at bounding box center [916, 181] width 12 height 12
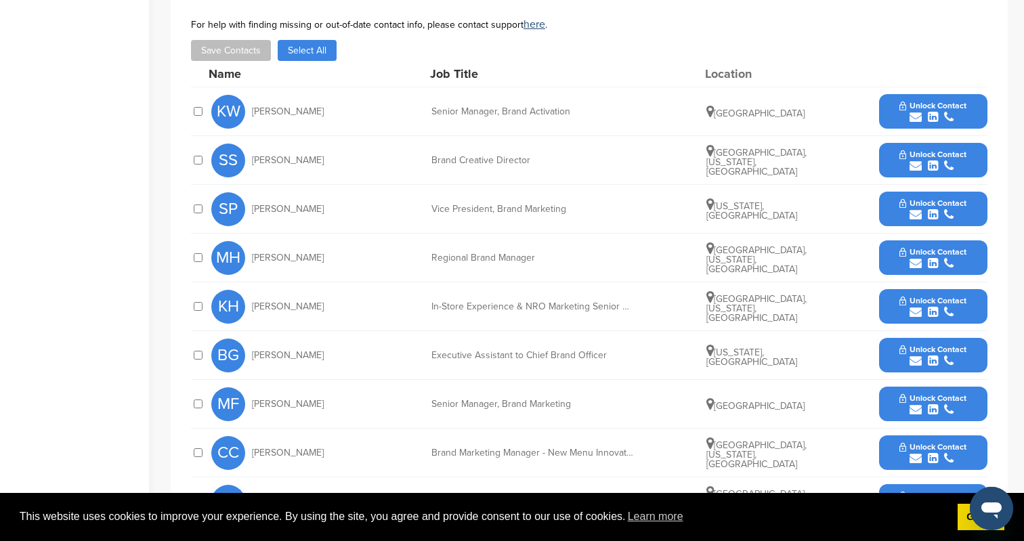
scroll to position [446, 0]
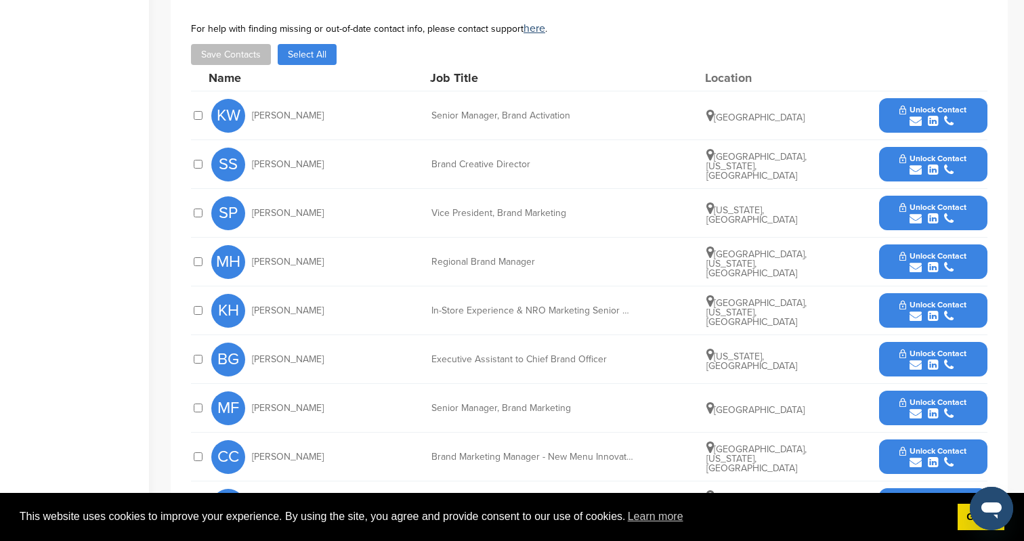
click at [929, 115] on icon "submit" at bounding box center [933, 121] width 10 height 12
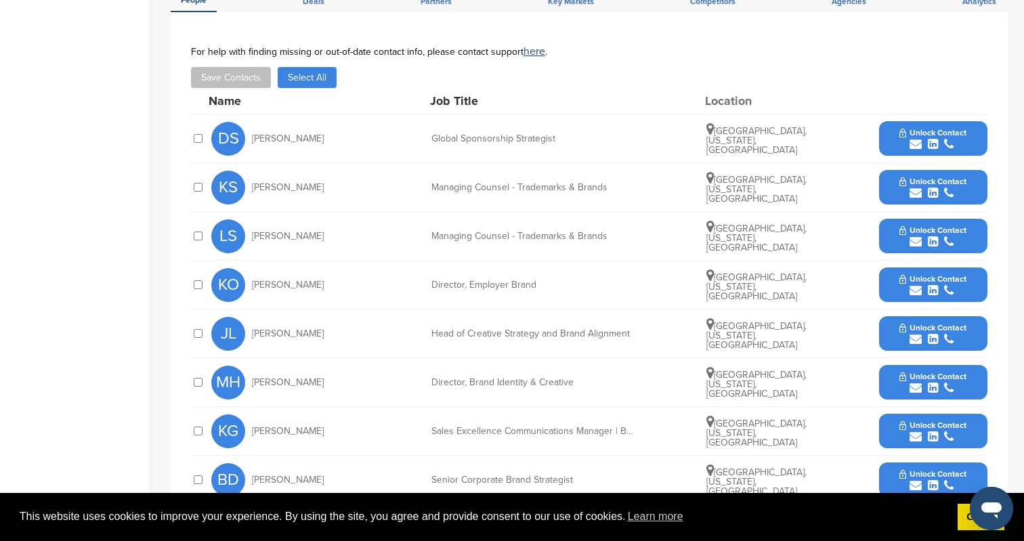
scroll to position [536, 0]
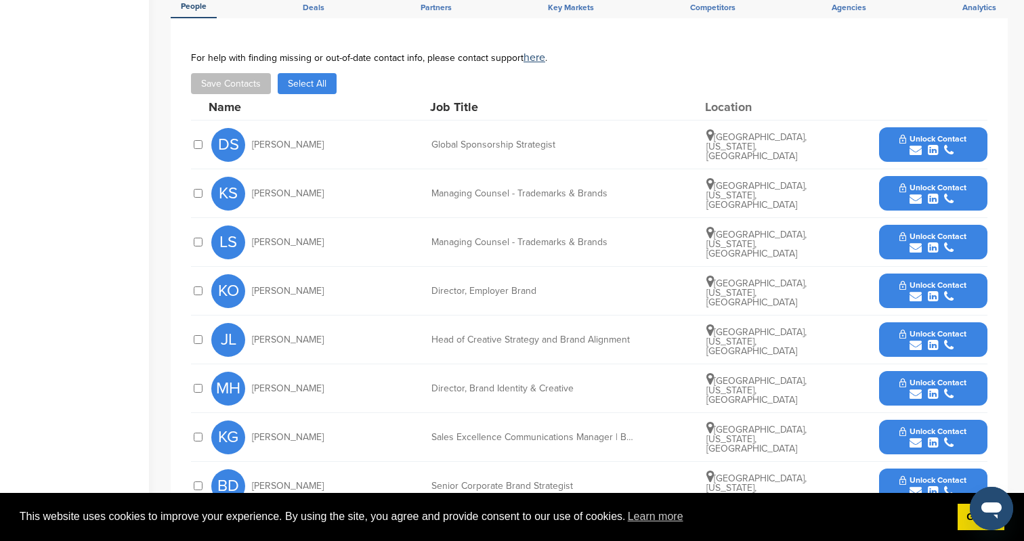
click at [931, 149] on icon "submit" at bounding box center [933, 150] width 10 height 12
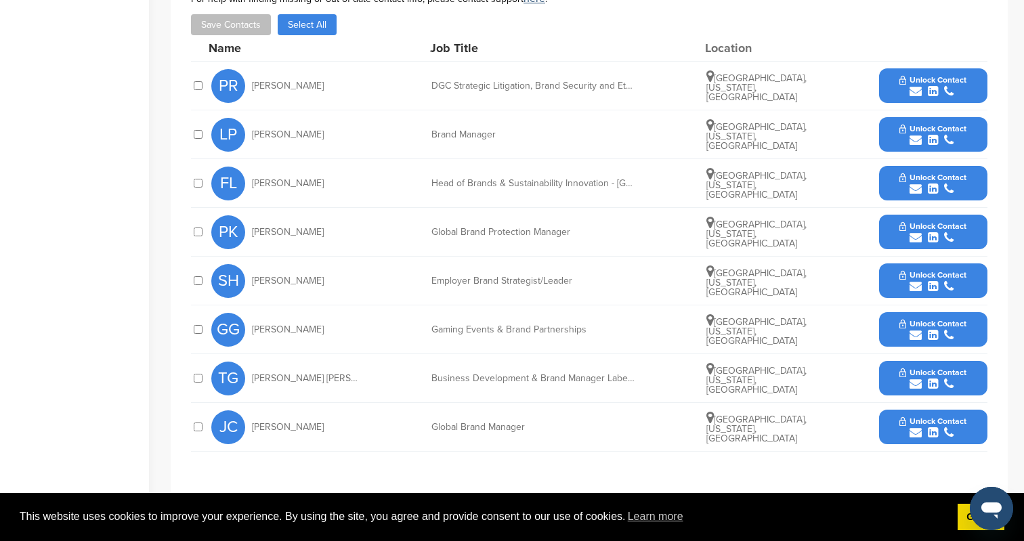
scroll to position [507, 0]
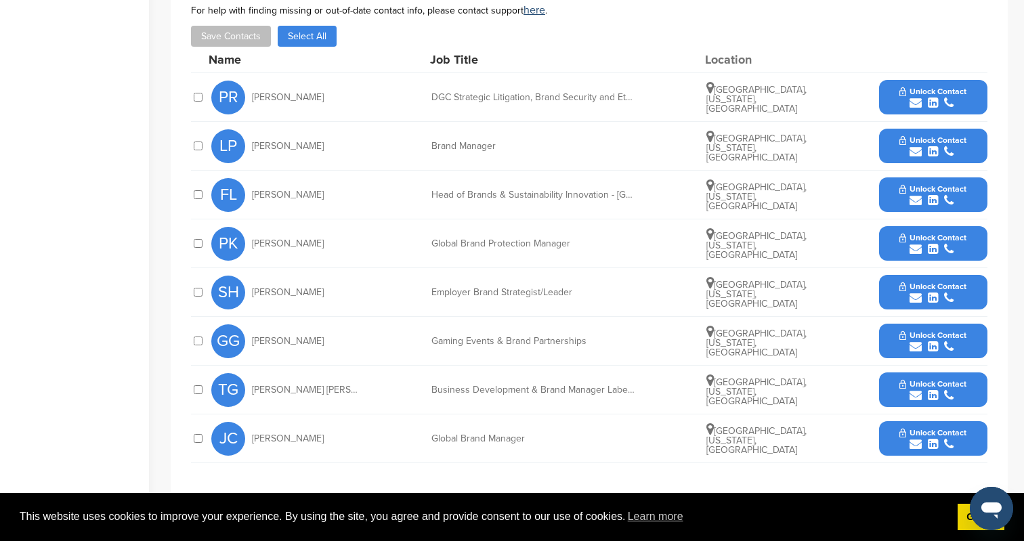
click at [925, 134] on button "Unlock Contact" at bounding box center [933, 146] width 100 height 41
